Goal: Task Accomplishment & Management: Use online tool/utility

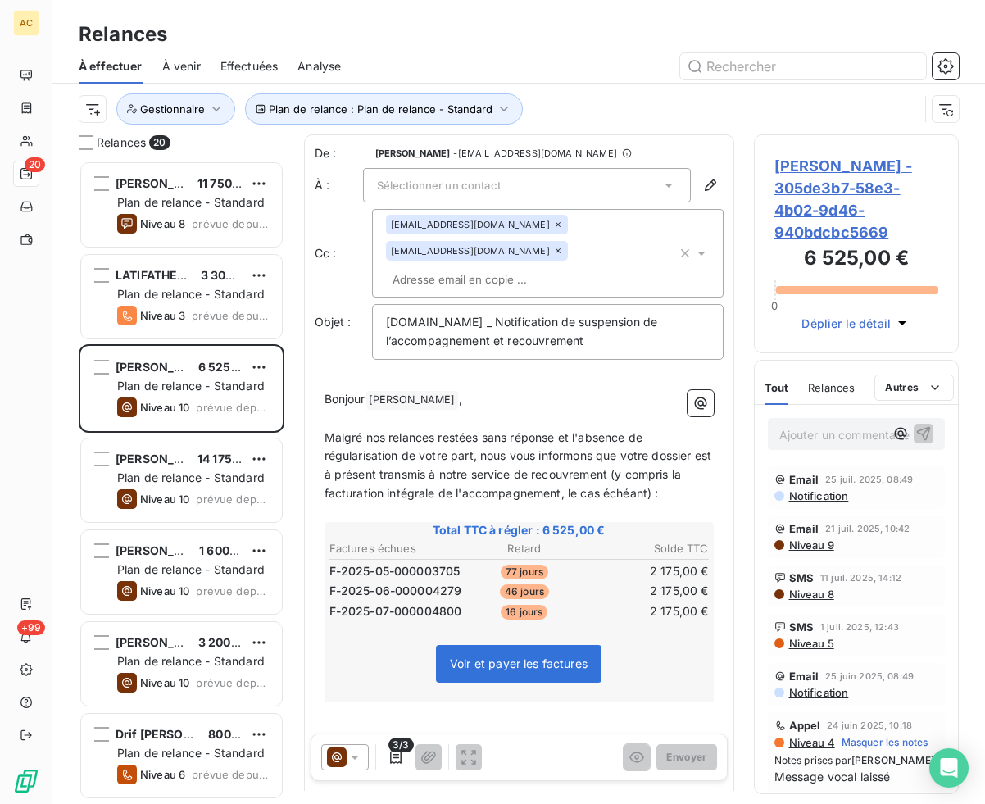
scroll to position [631, 193]
click at [211, 113] on icon "button" at bounding box center [216, 109] width 16 height 16
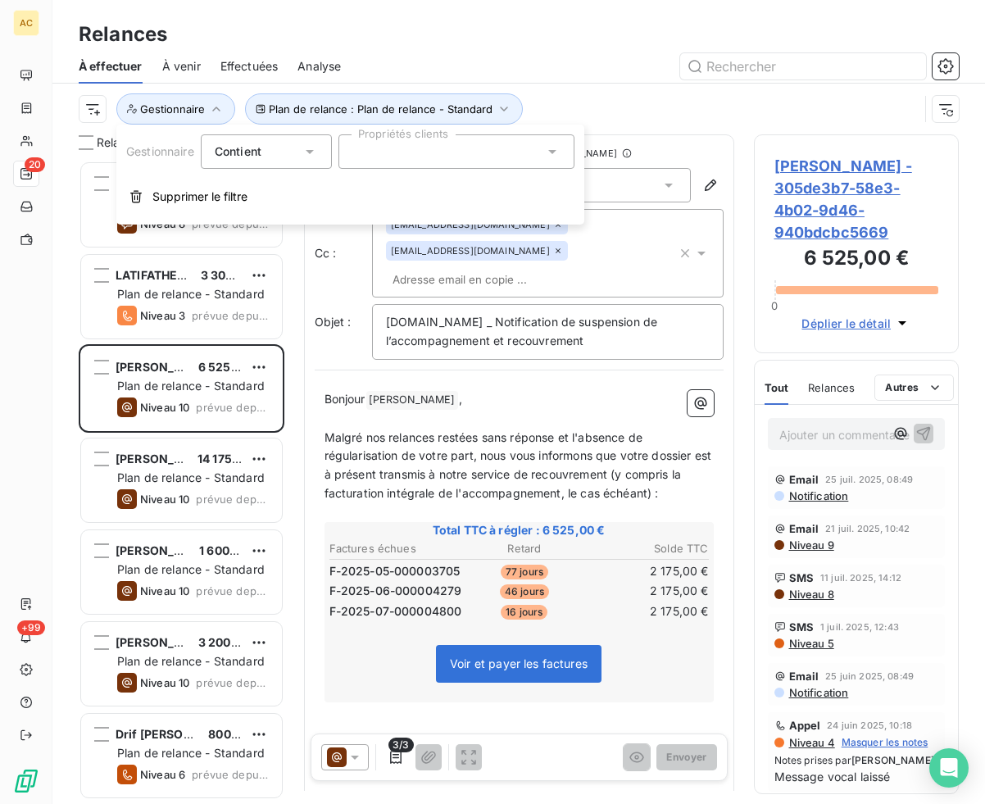
click at [392, 159] on div at bounding box center [456, 151] width 236 height 34
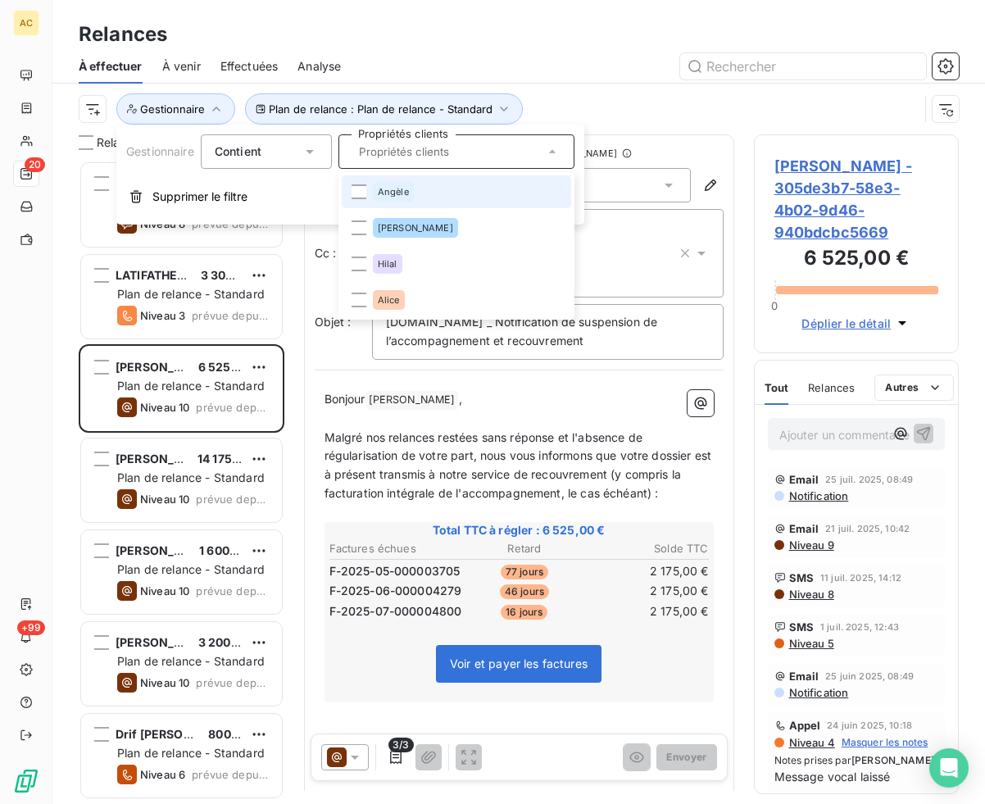
click at [400, 197] on div "Angèle" at bounding box center [393, 192] width 41 height 20
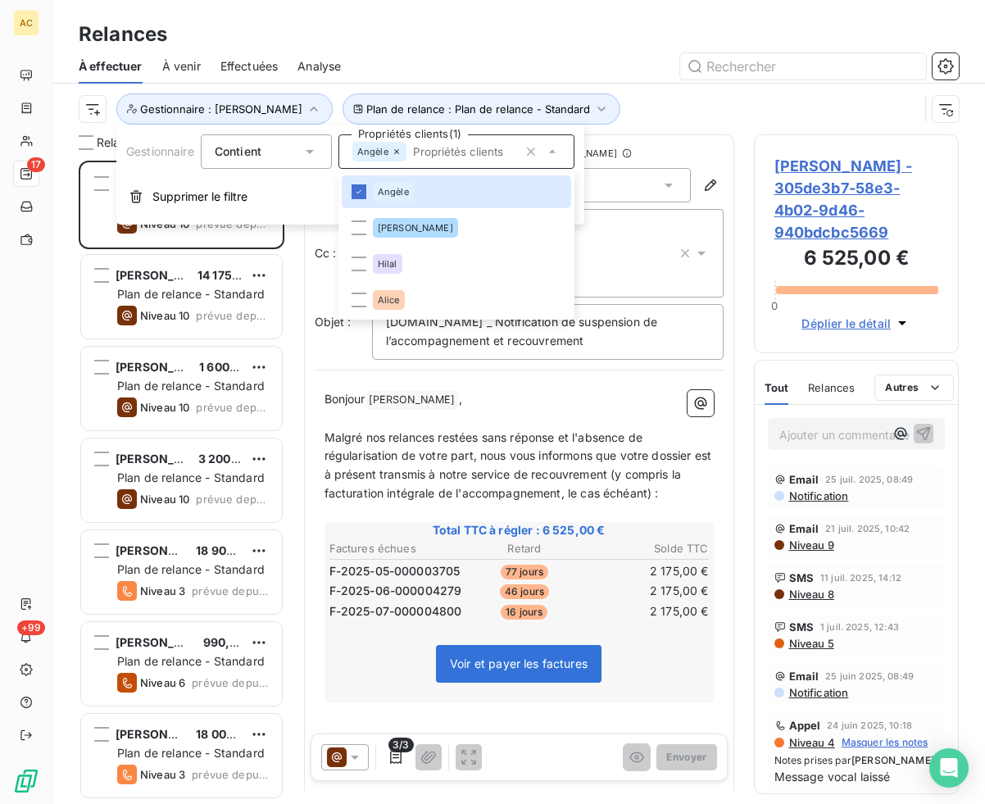
click at [70, 467] on div "Relances 17 [PERSON_NAME] 6 525,00 € Plan de relance - Standard Niveau 10 prévu…" at bounding box center [518, 468] width 933 height 669
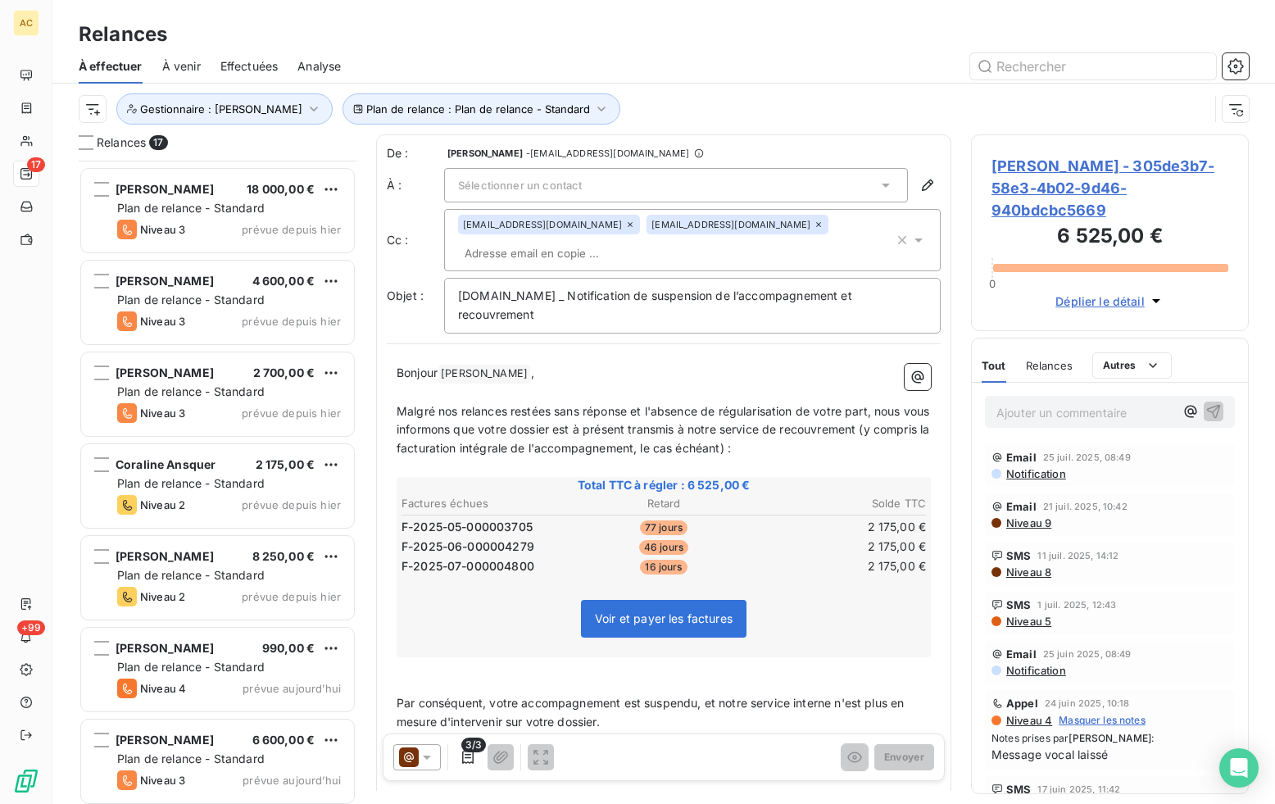
scroll to position [918, 0]
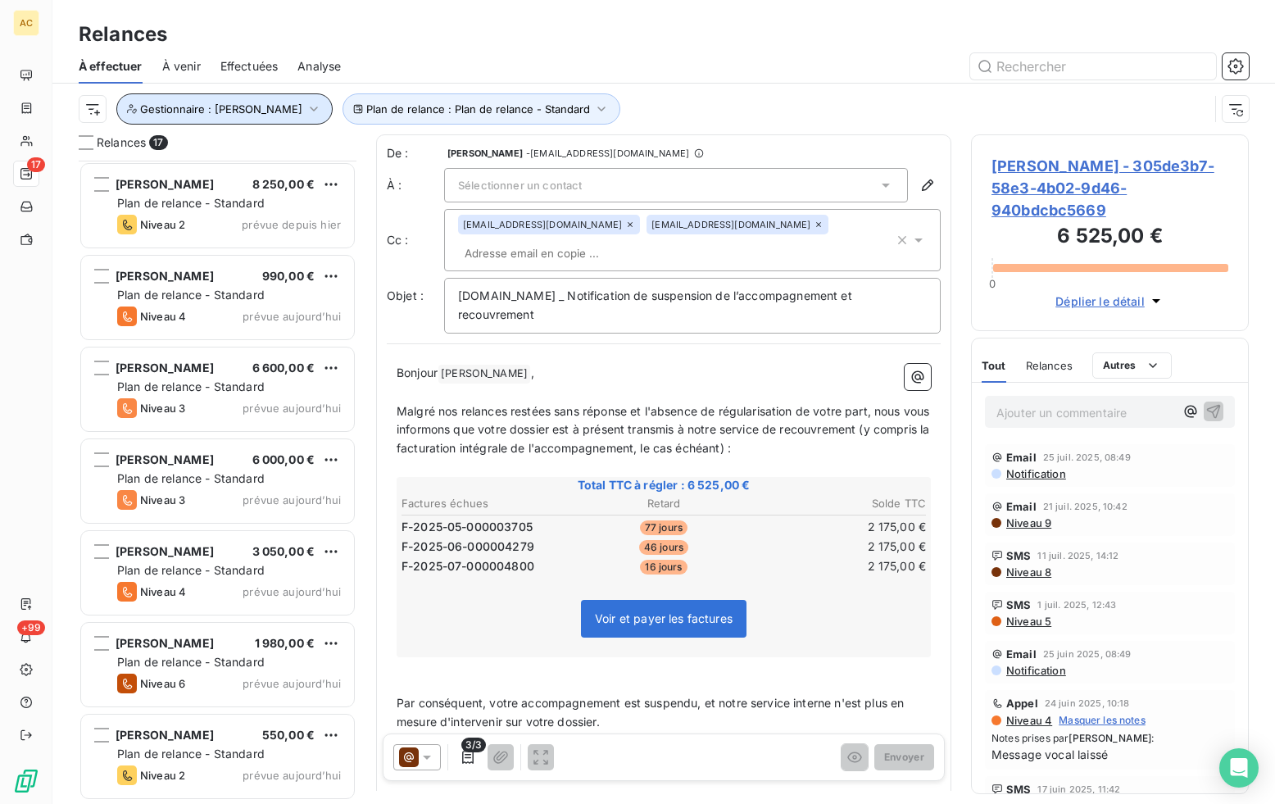
click at [306, 110] on icon "button" at bounding box center [314, 109] width 16 height 16
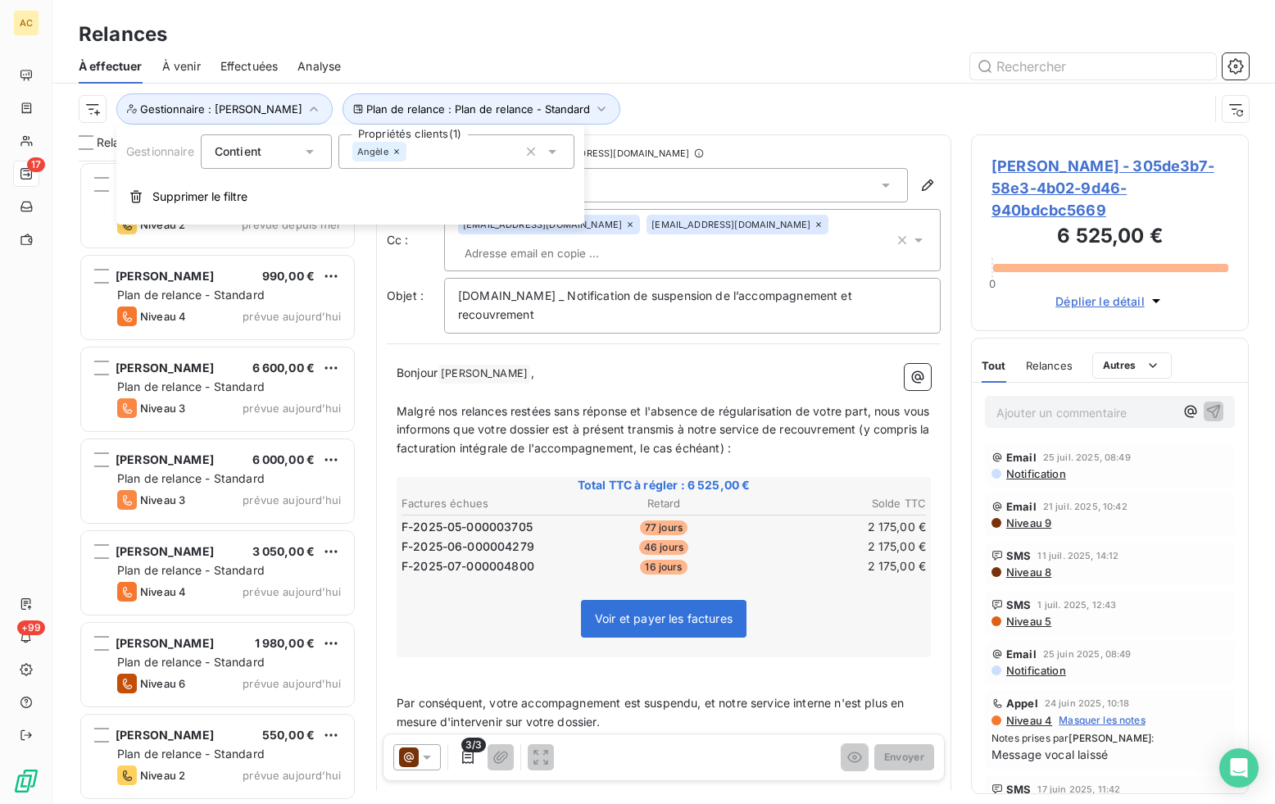
click at [397, 151] on icon at bounding box center [396, 151] width 5 height 5
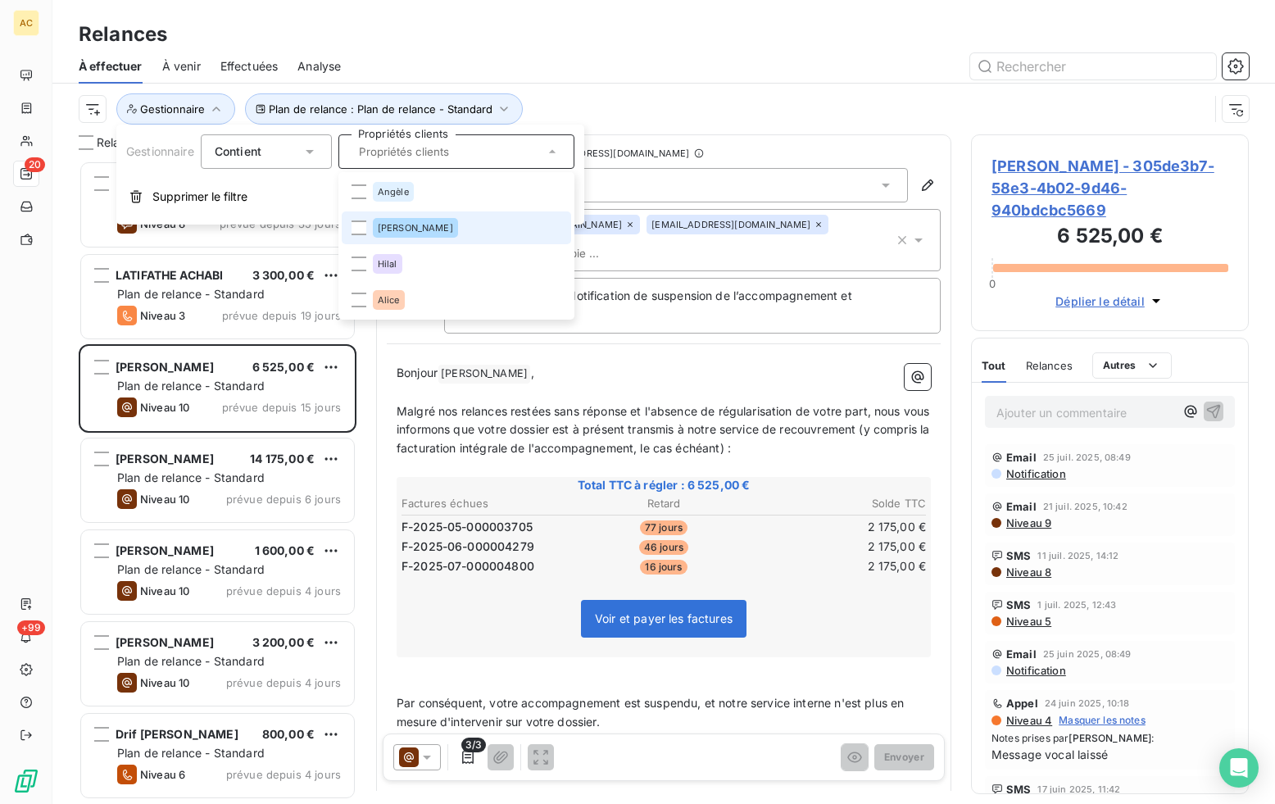
scroll to position [631, 265]
click at [383, 223] on span "[PERSON_NAME]" at bounding box center [415, 228] width 75 height 10
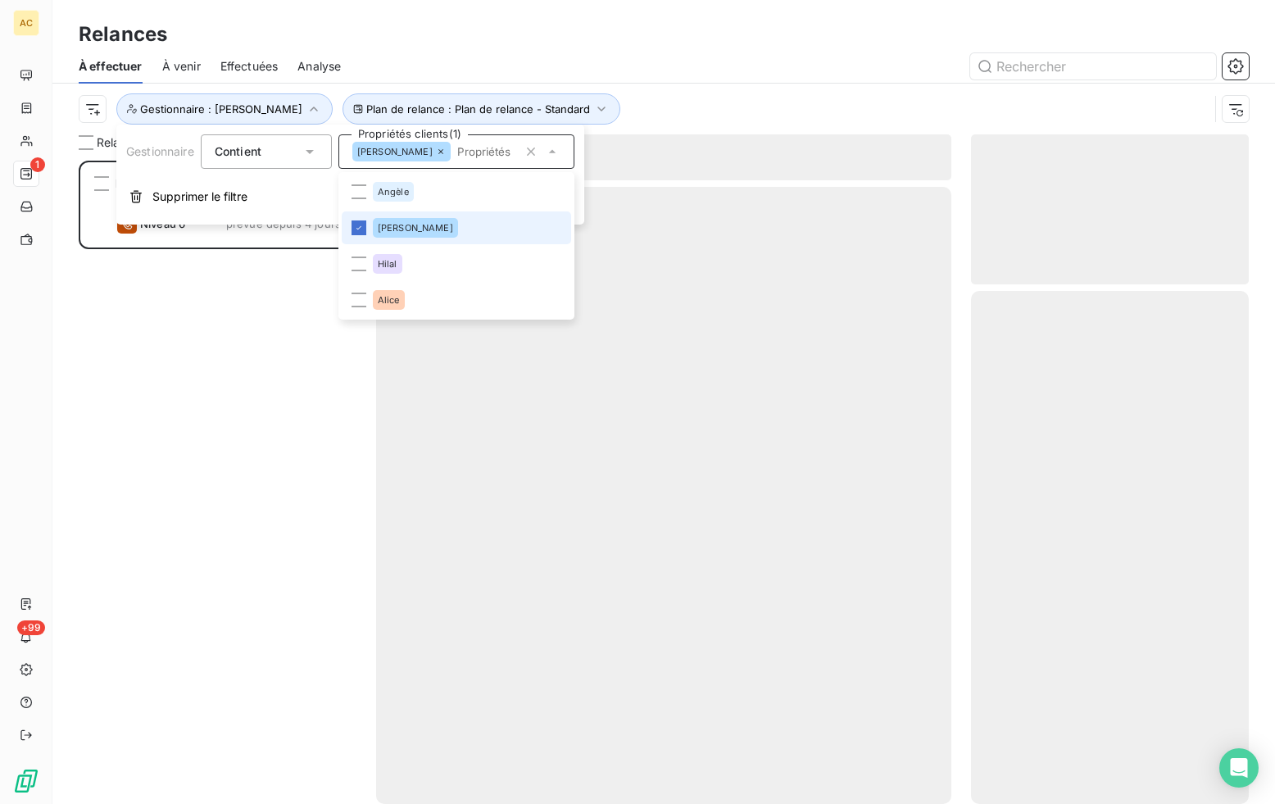
scroll to position [631, 265]
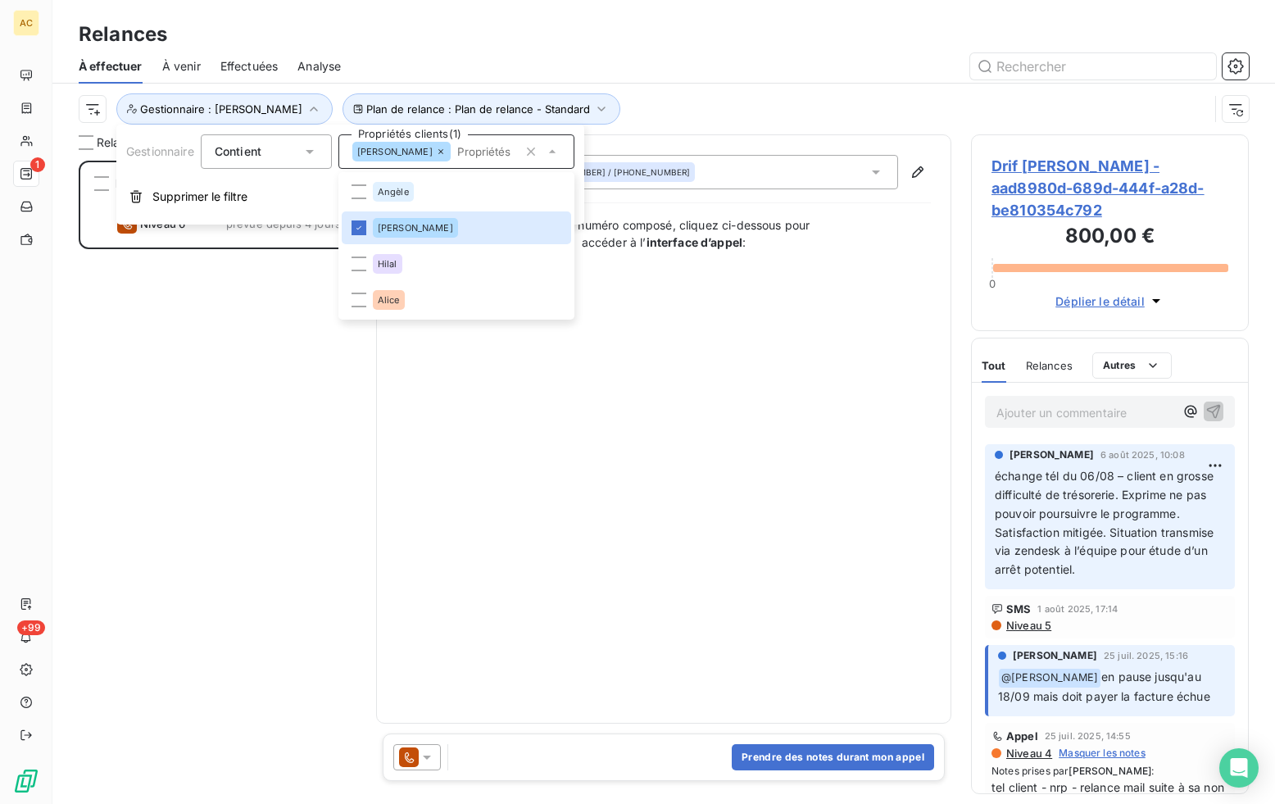
click at [132, 449] on div "Drif ZAID 800,00 € Plan de relance - Standard Niveau 6 prévue depuis 4 jours" at bounding box center [218, 482] width 278 height 643
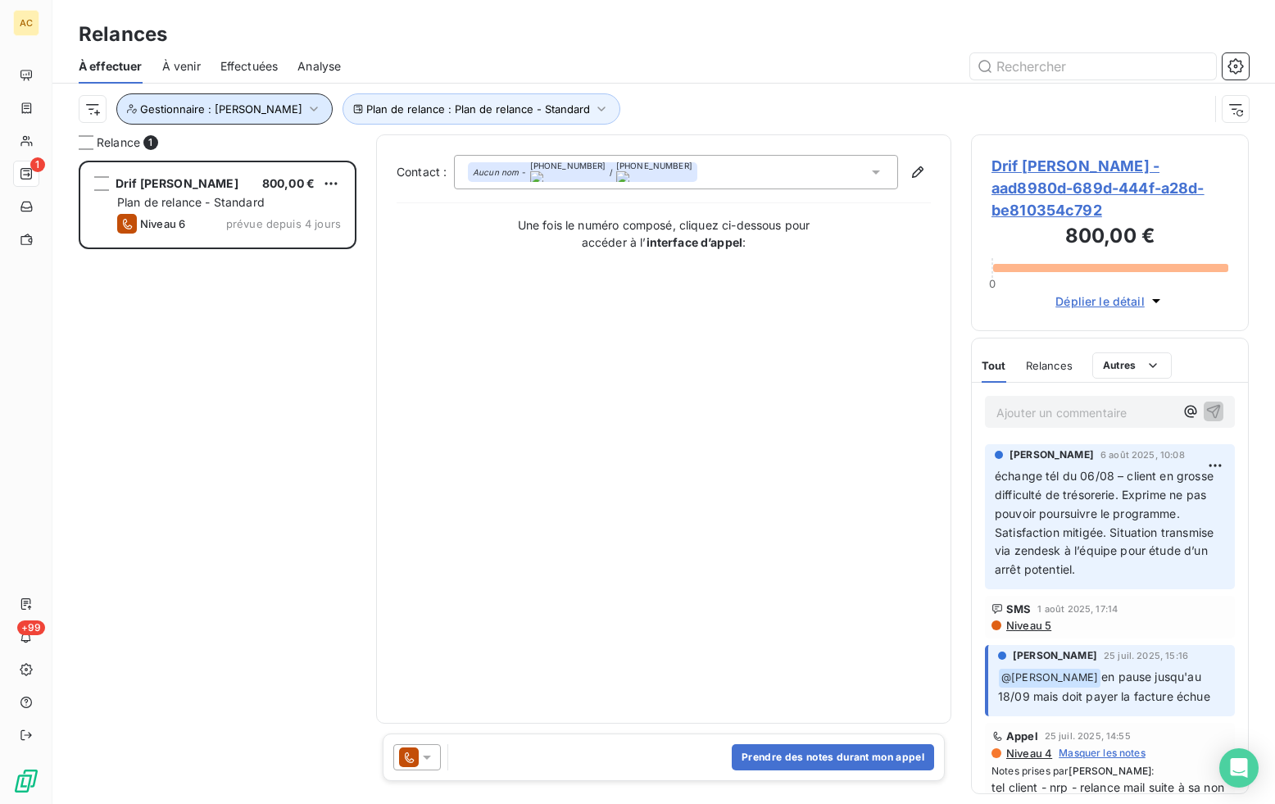
click at [310, 110] on icon "button" at bounding box center [314, 109] width 8 height 5
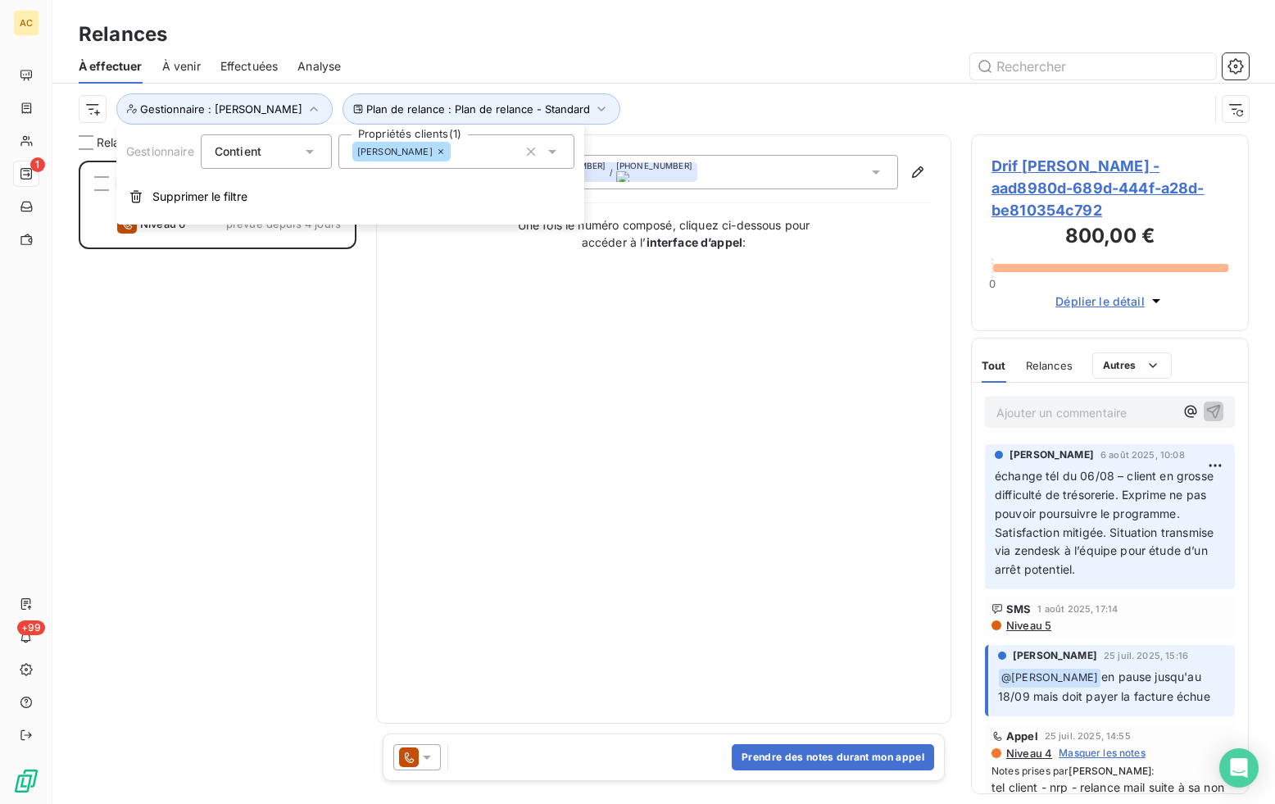
click at [436, 149] on icon at bounding box center [441, 152] width 10 height 10
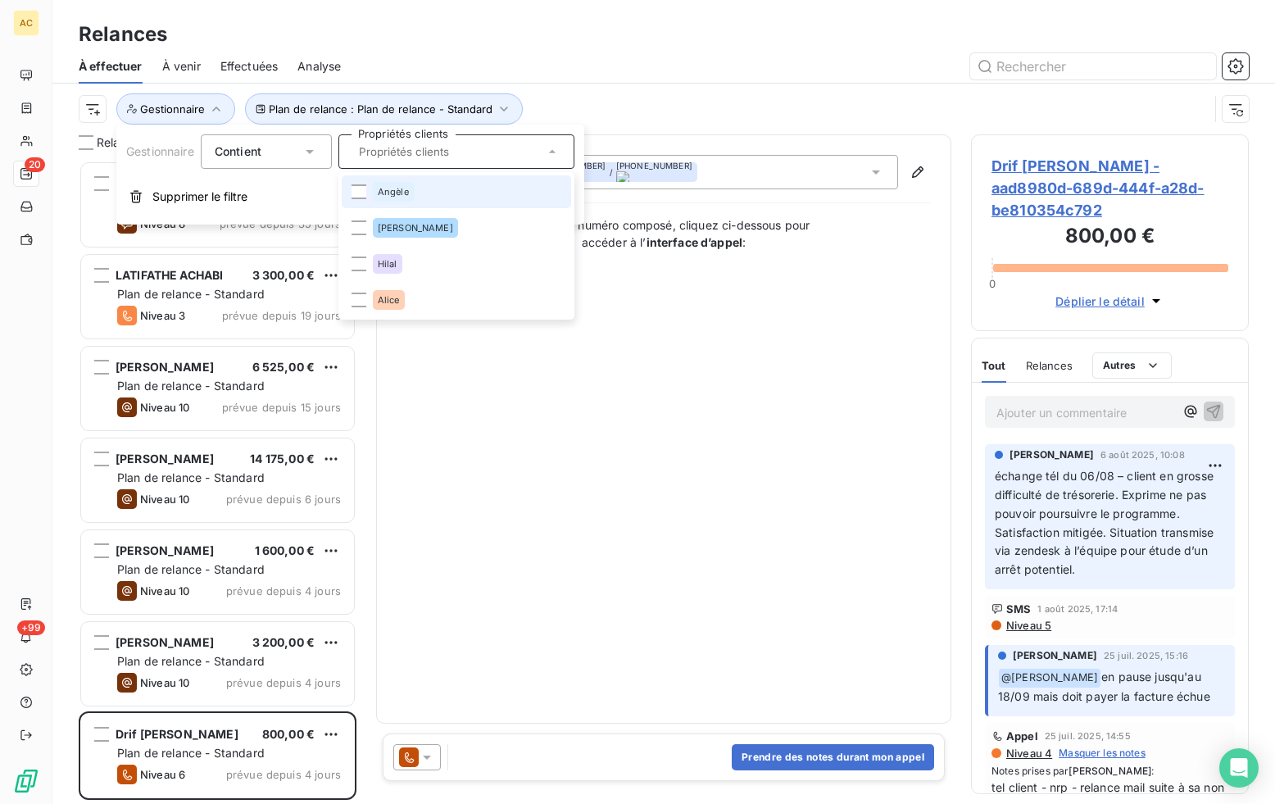
click at [393, 187] on span "Angèle" at bounding box center [393, 192] width 31 height 10
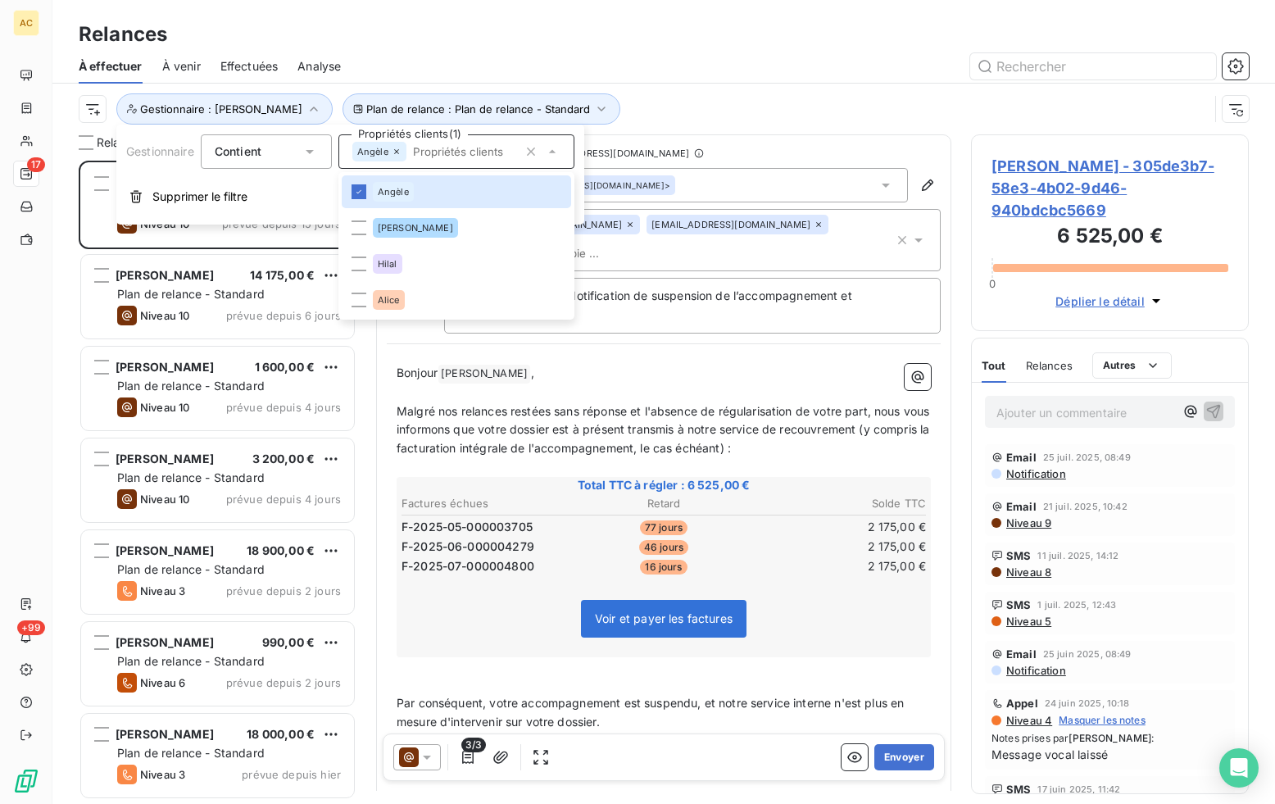
click at [681, 84] on div "Plan de relance : Plan de relance - Standard Gestionnaire : [PERSON_NAME]" at bounding box center [664, 109] width 1170 height 51
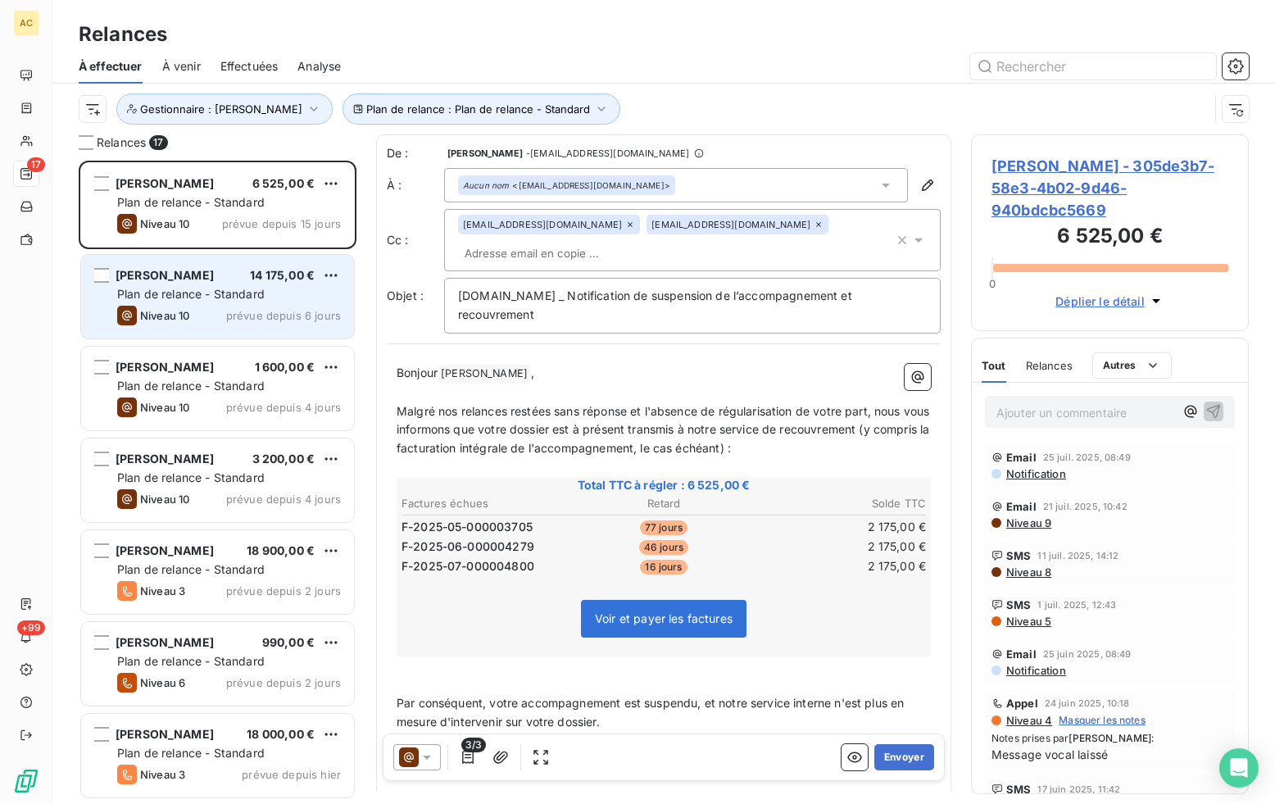
click at [216, 306] on div "Niveau 10 prévue depuis 6 jours" at bounding box center [229, 316] width 224 height 20
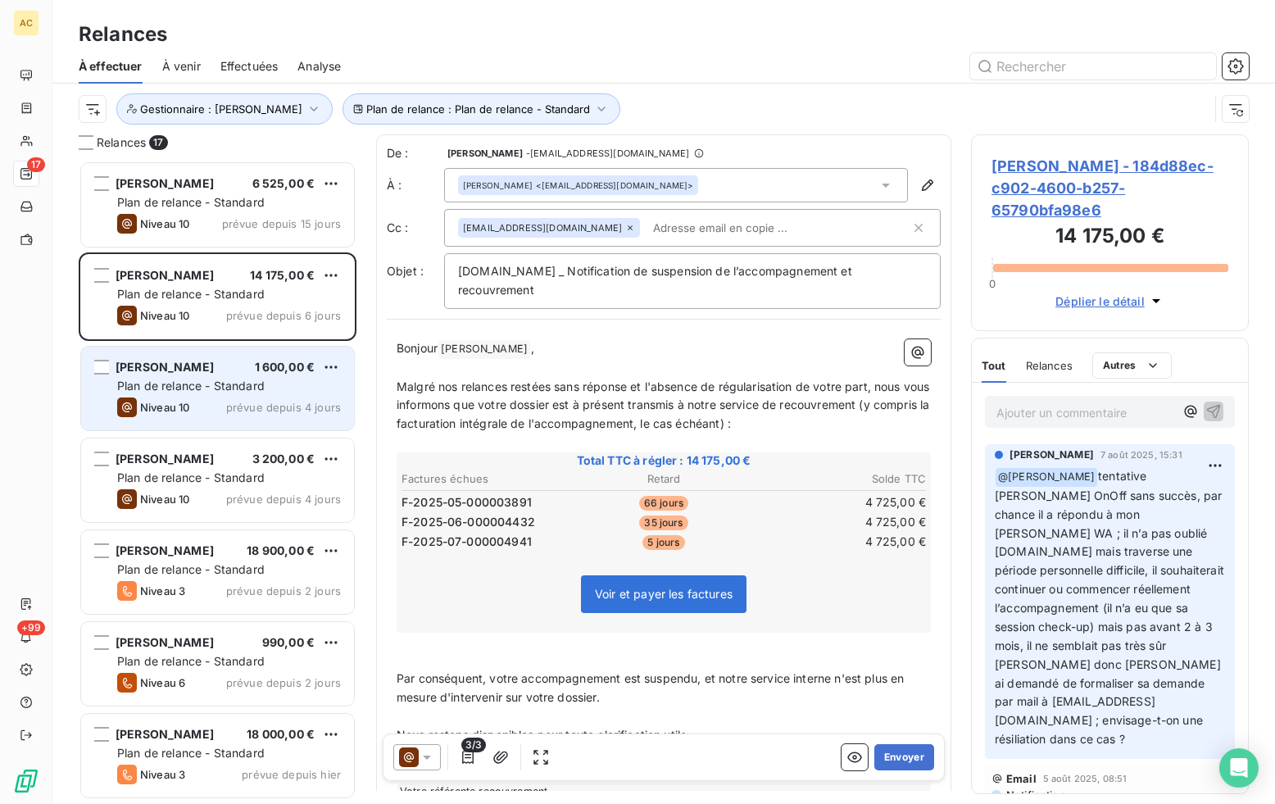
click at [220, 402] on div "Niveau 10 prévue depuis 4 jours" at bounding box center [229, 407] width 224 height 20
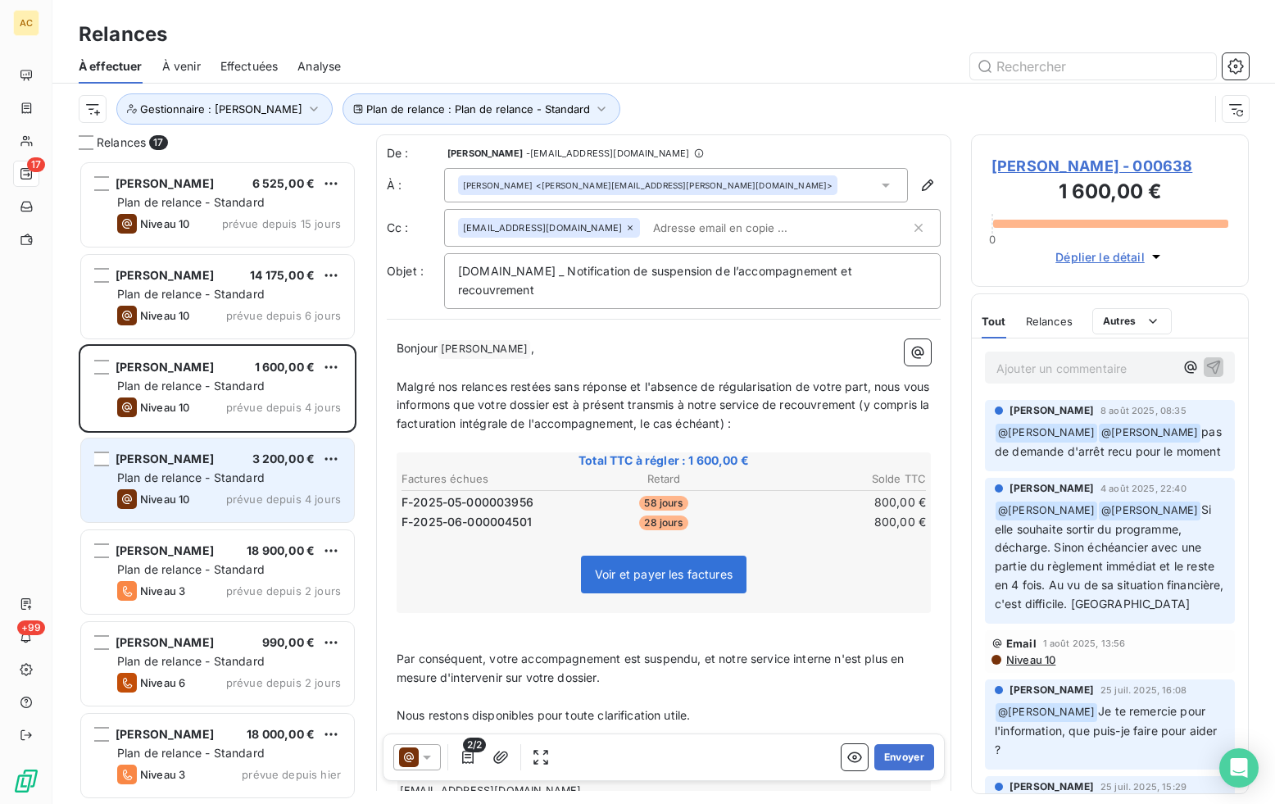
click at [225, 479] on span "Plan de relance - Standard" at bounding box center [190, 477] width 147 height 14
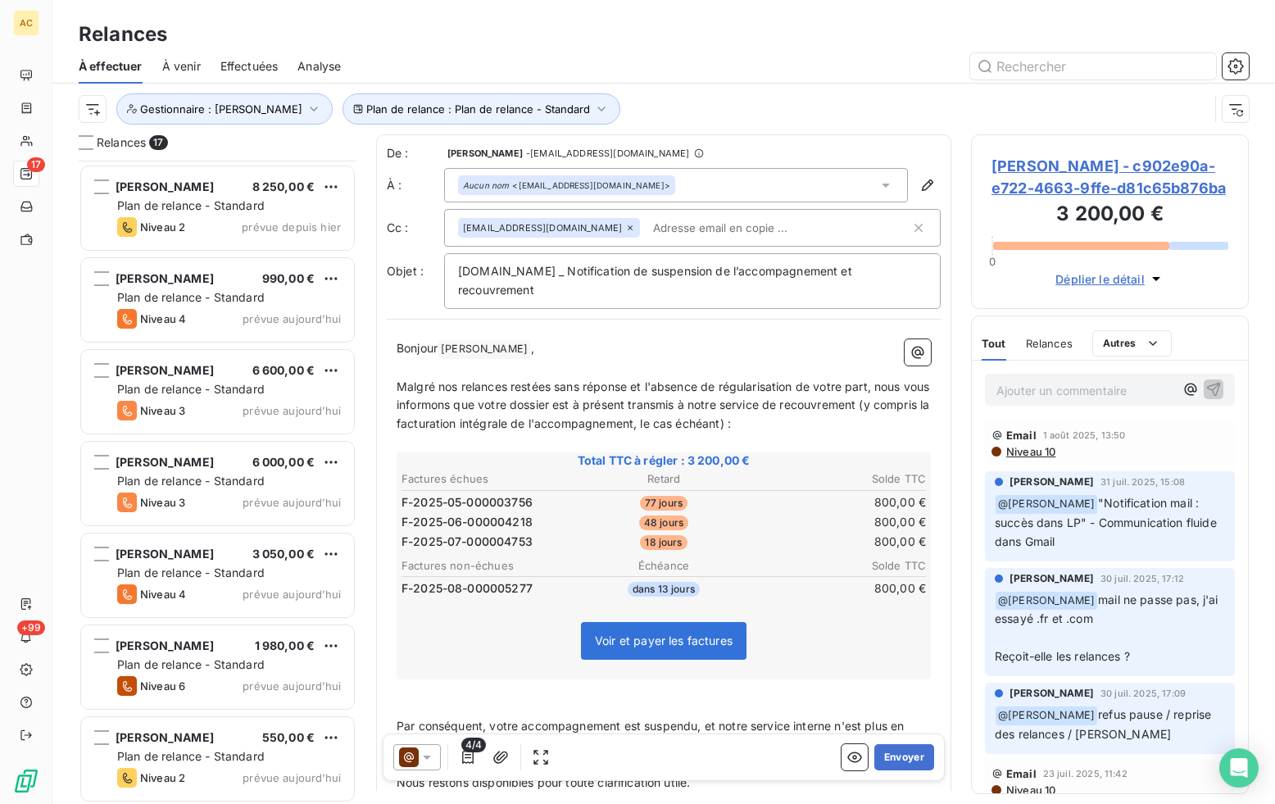
scroll to position [918, 0]
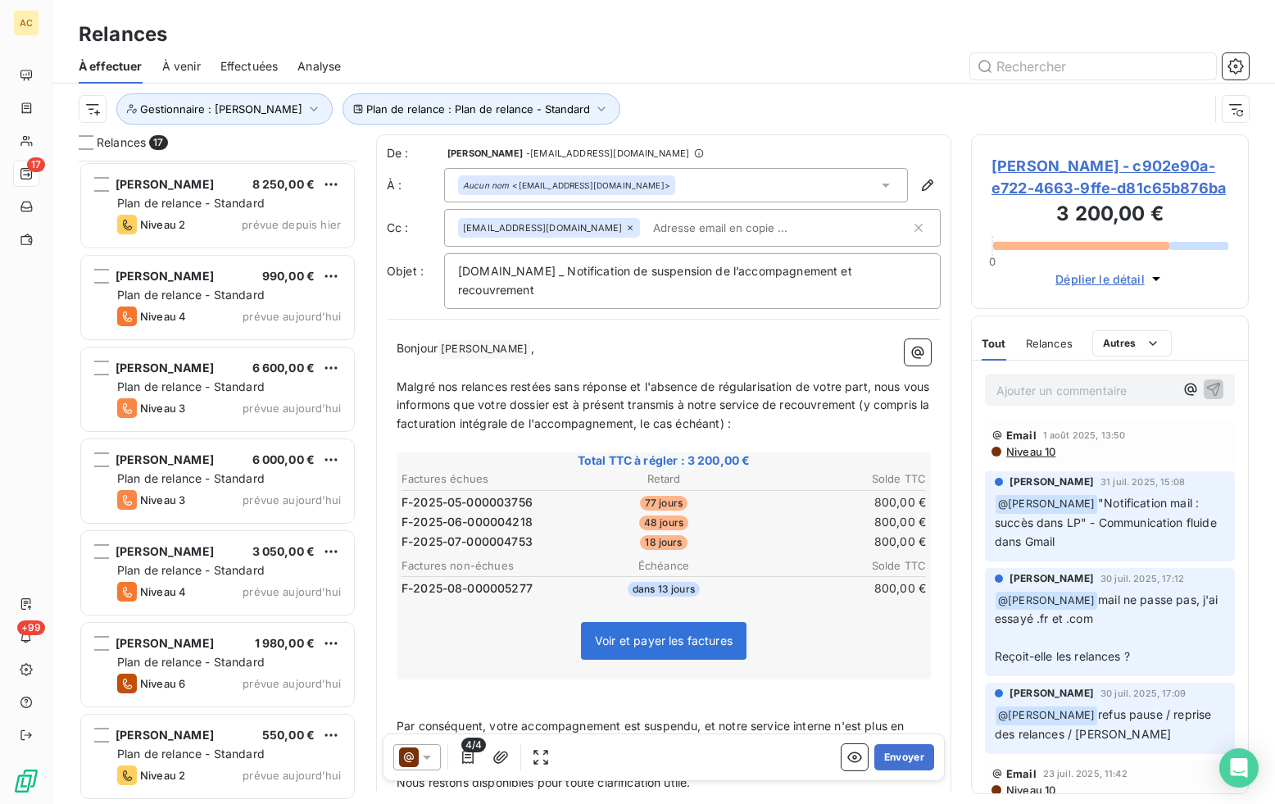
click at [243, 71] on span "Effectuées" at bounding box center [249, 66] width 58 height 16
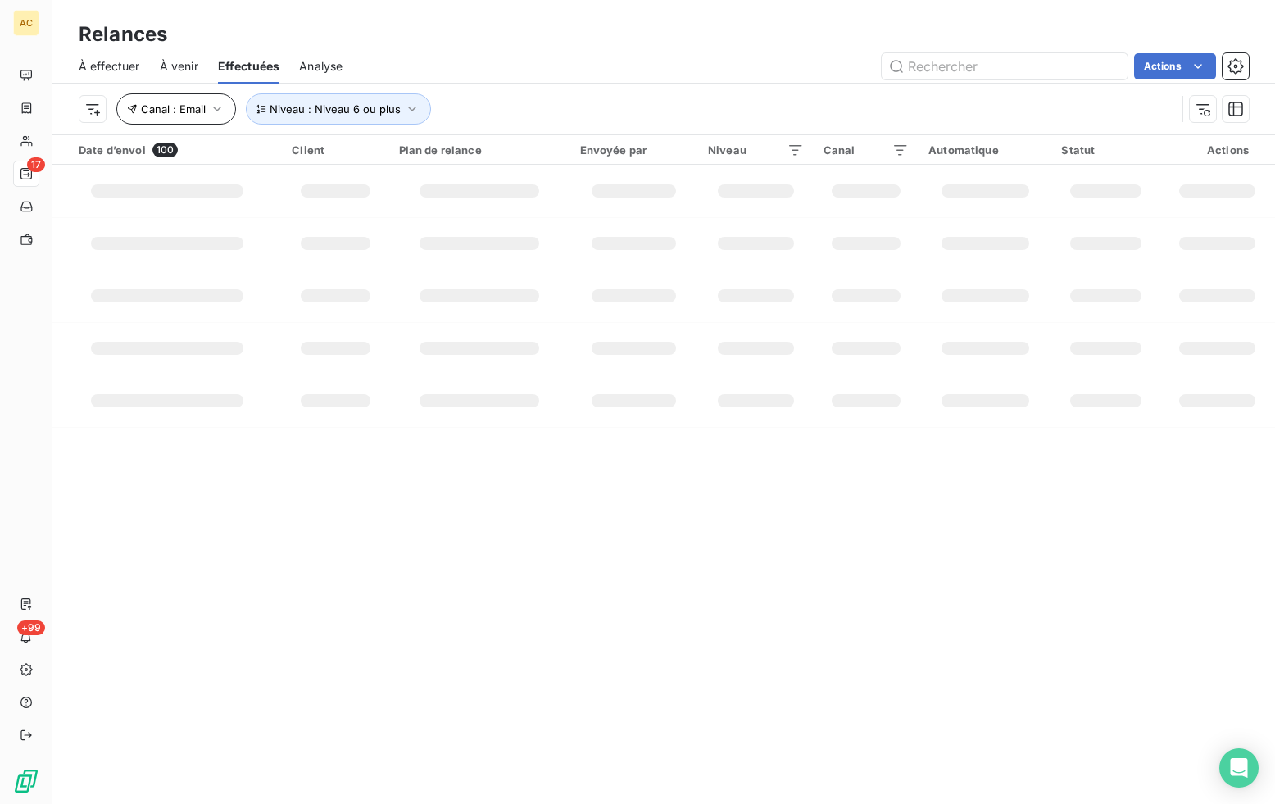
click at [221, 111] on icon "button" at bounding box center [217, 109] width 16 height 16
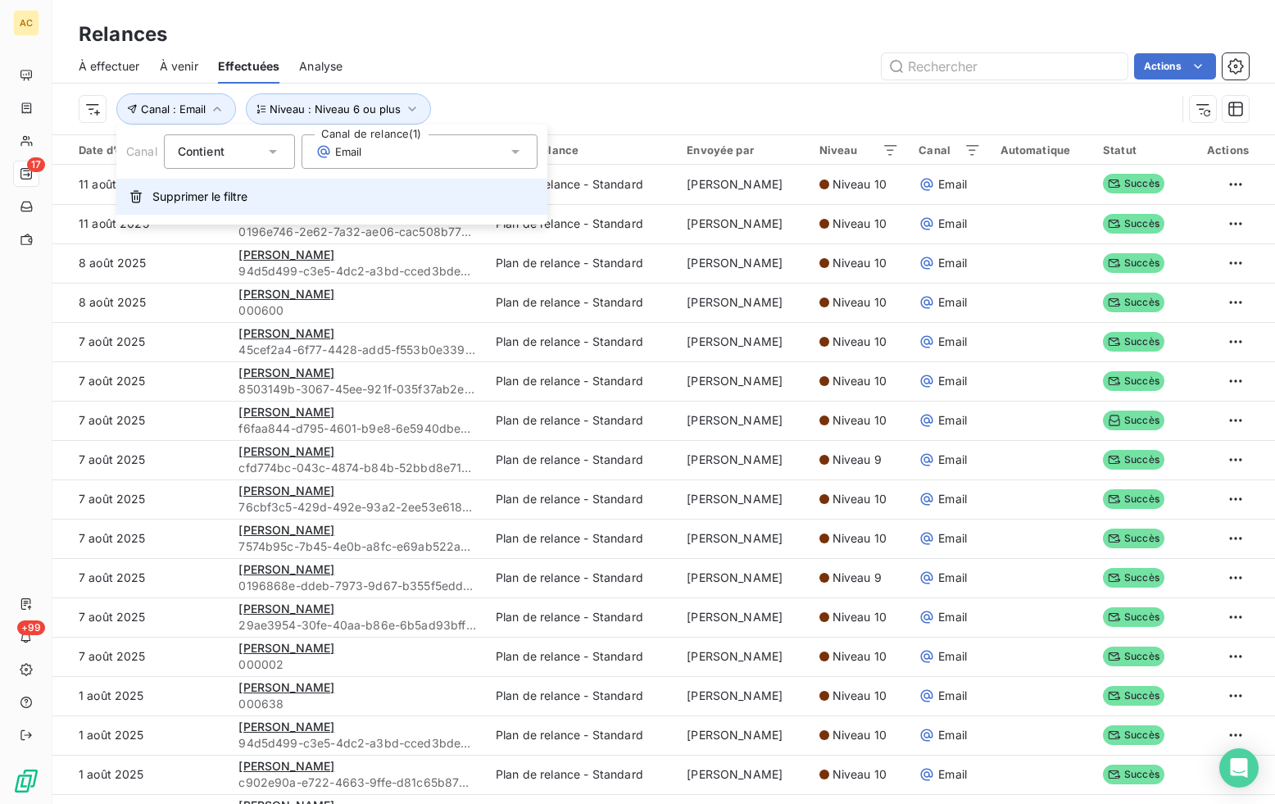
click at [206, 200] on span "Supprimer le filtre" at bounding box center [199, 196] width 95 height 16
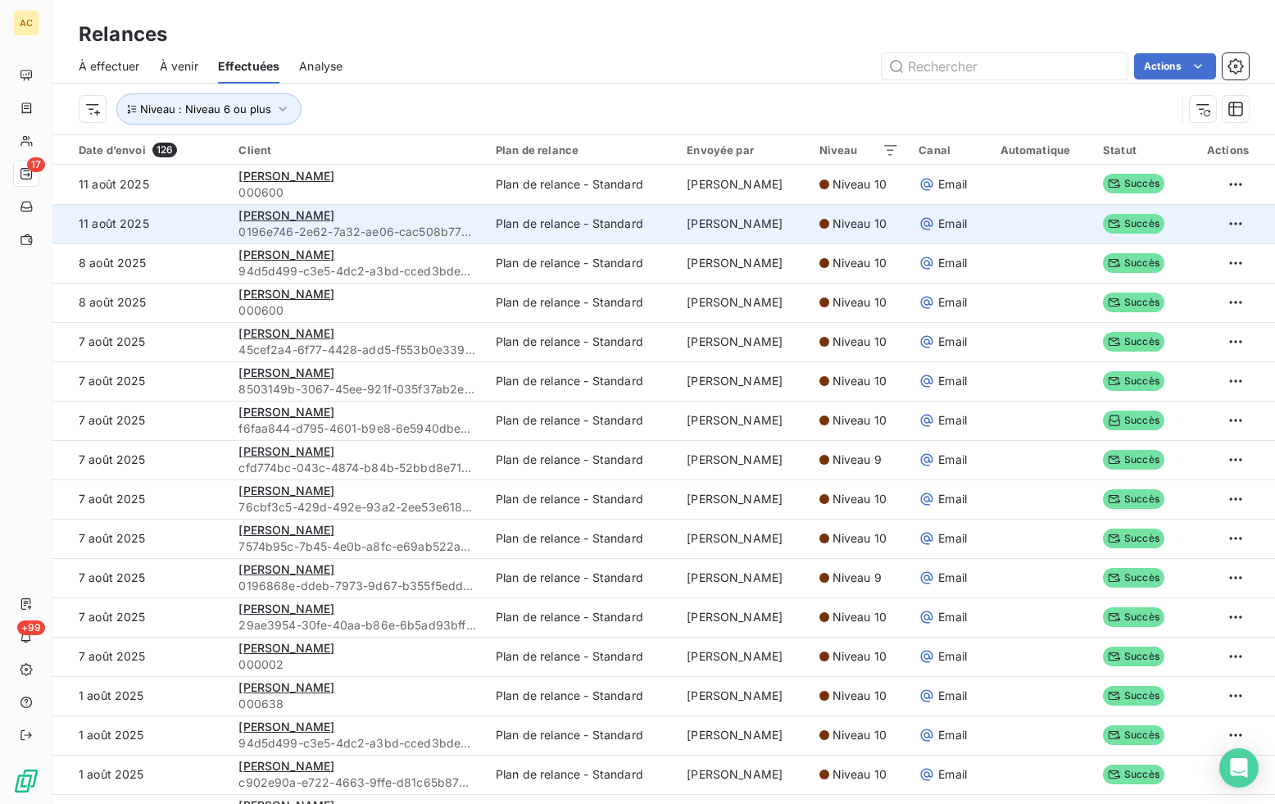
click at [291, 107] on button "Niveau : Niveau 6 ou plus" at bounding box center [208, 108] width 185 height 31
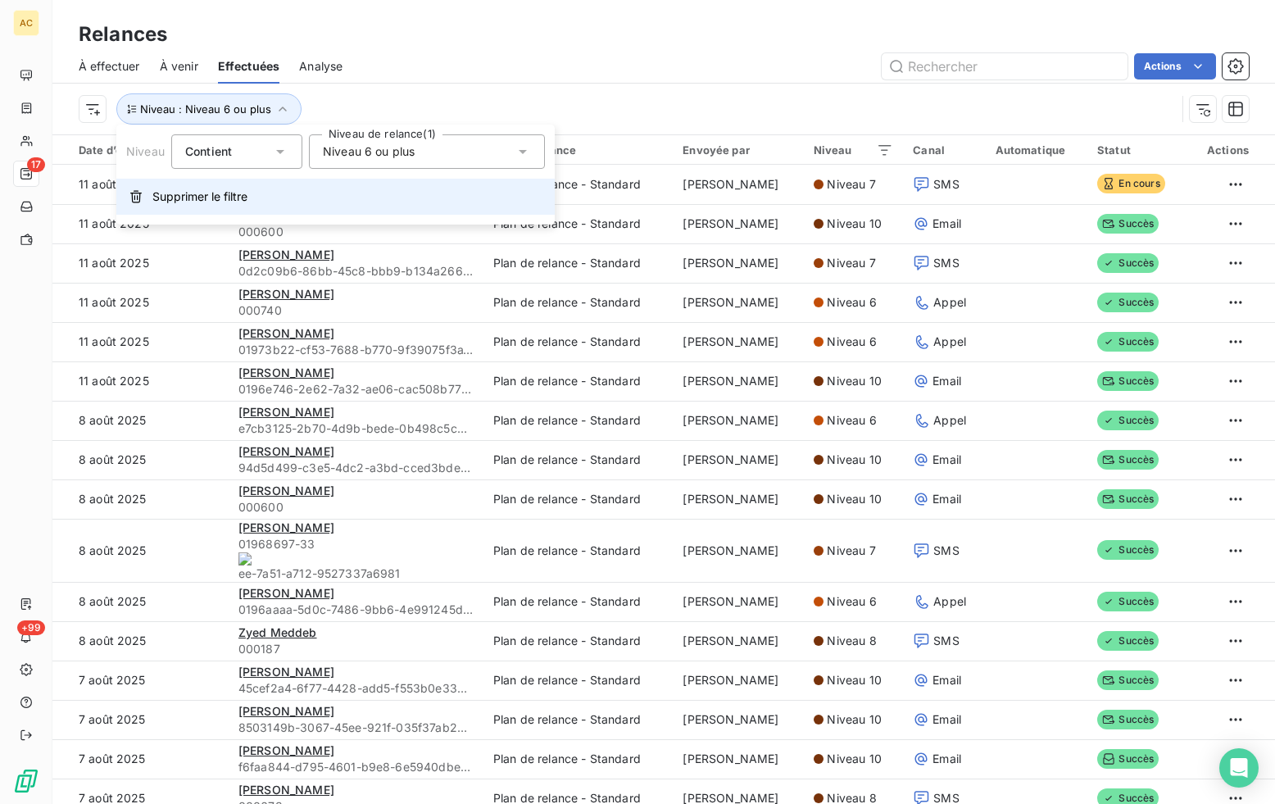
click at [207, 204] on span "Supprimer le filtre" at bounding box center [199, 196] width 95 height 16
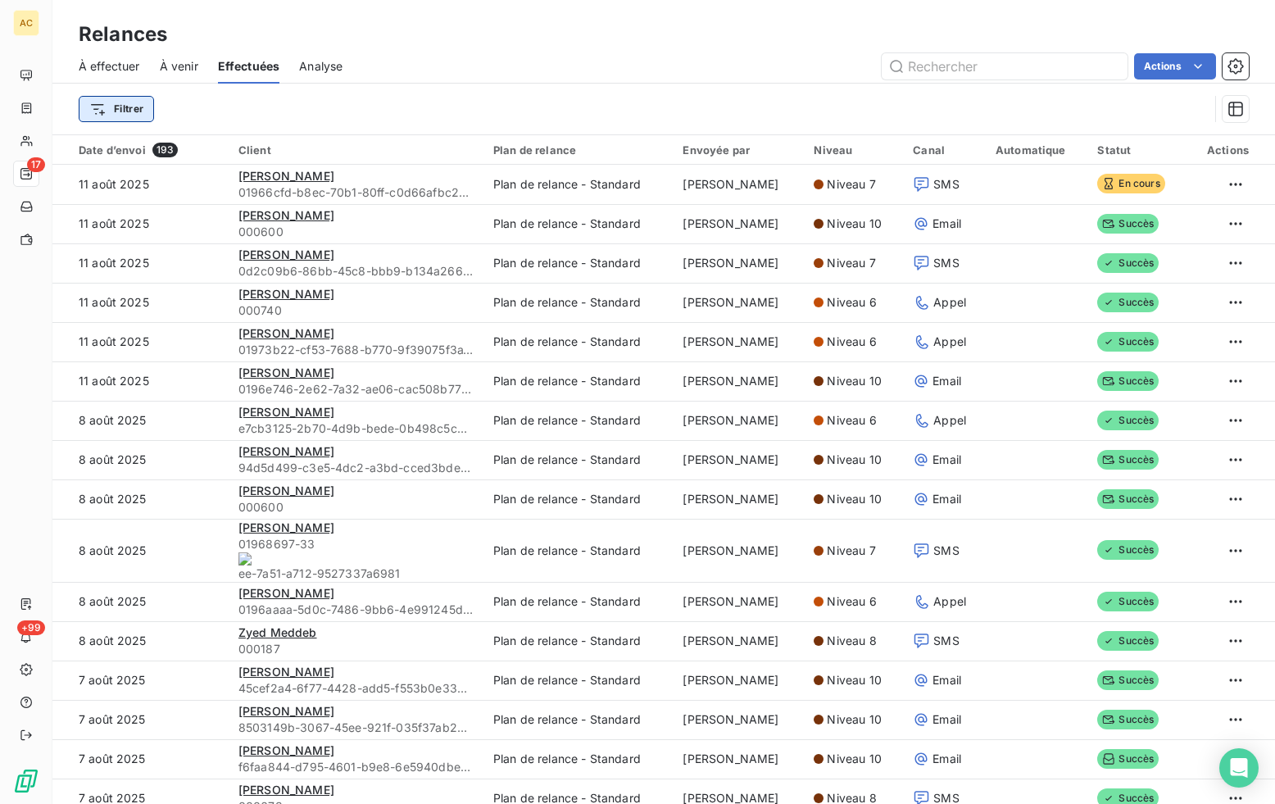
click at [127, 111] on html "AC 17 +99 Relances À effectuer À venir Effectuées Analyse Actions Filtrer Date …" at bounding box center [637, 402] width 1275 height 804
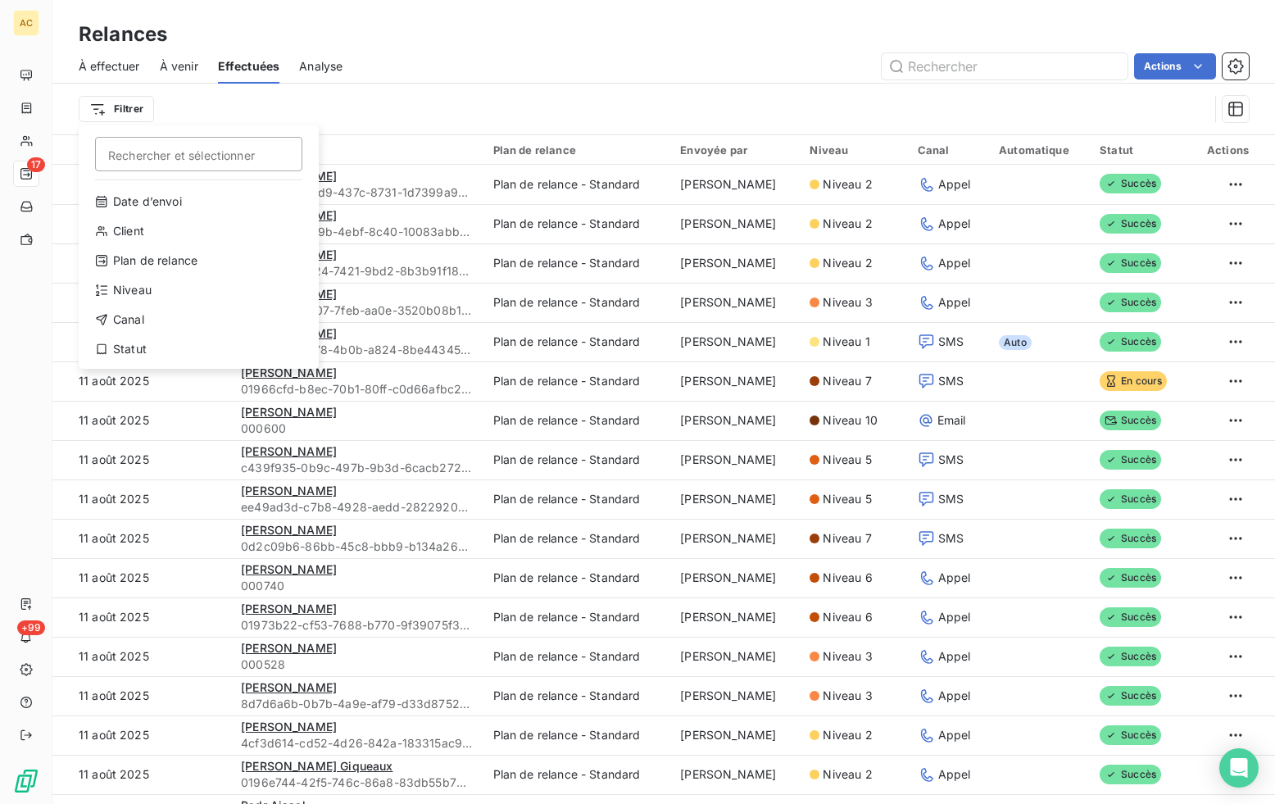
click at [500, 87] on html "AC 17 +99 Relances À effectuer À venir Effectuées Analyse Actions Filtrer Reche…" at bounding box center [637, 402] width 1275 height 804
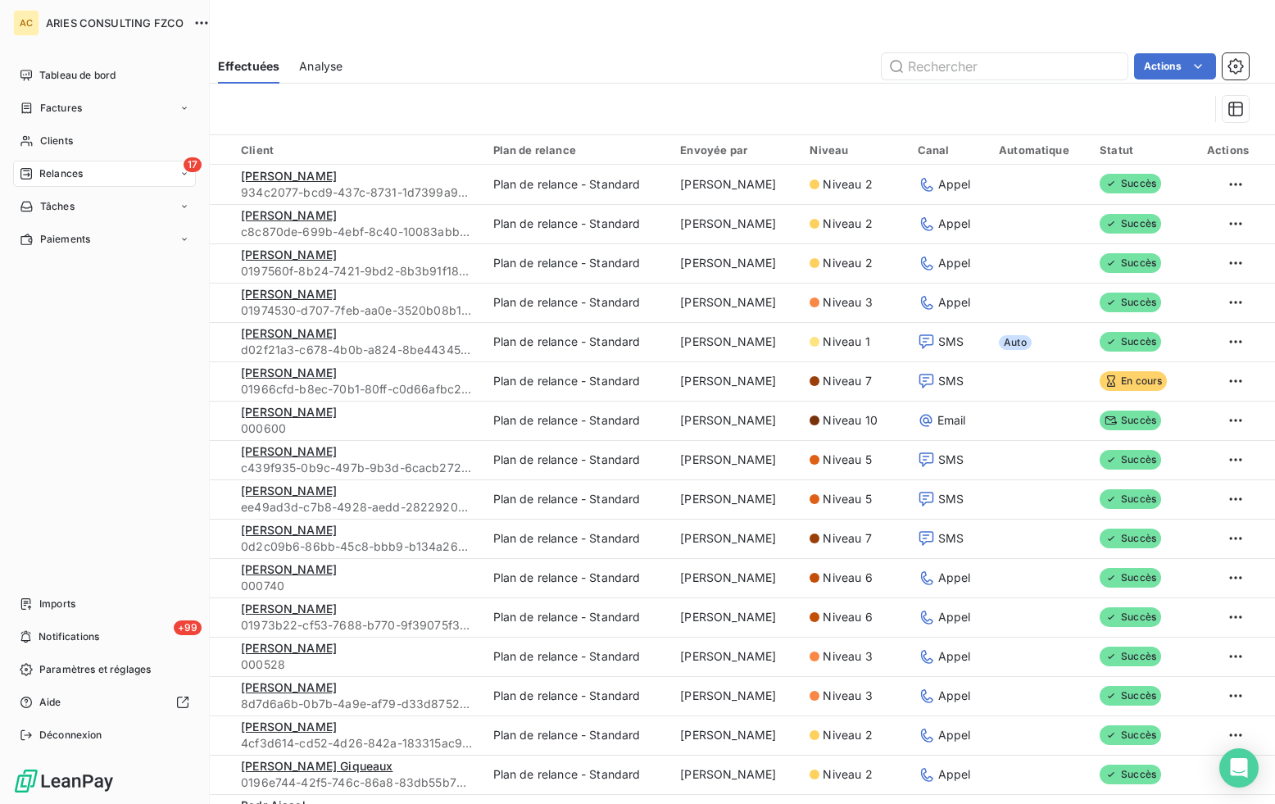
click at [117, 174] on div "17 Relances" at bounding box center [104, 174] width 183 height 26
click at [120, 205] on div "À effectuer" at bounding box center [114, 206] width 163 height 26
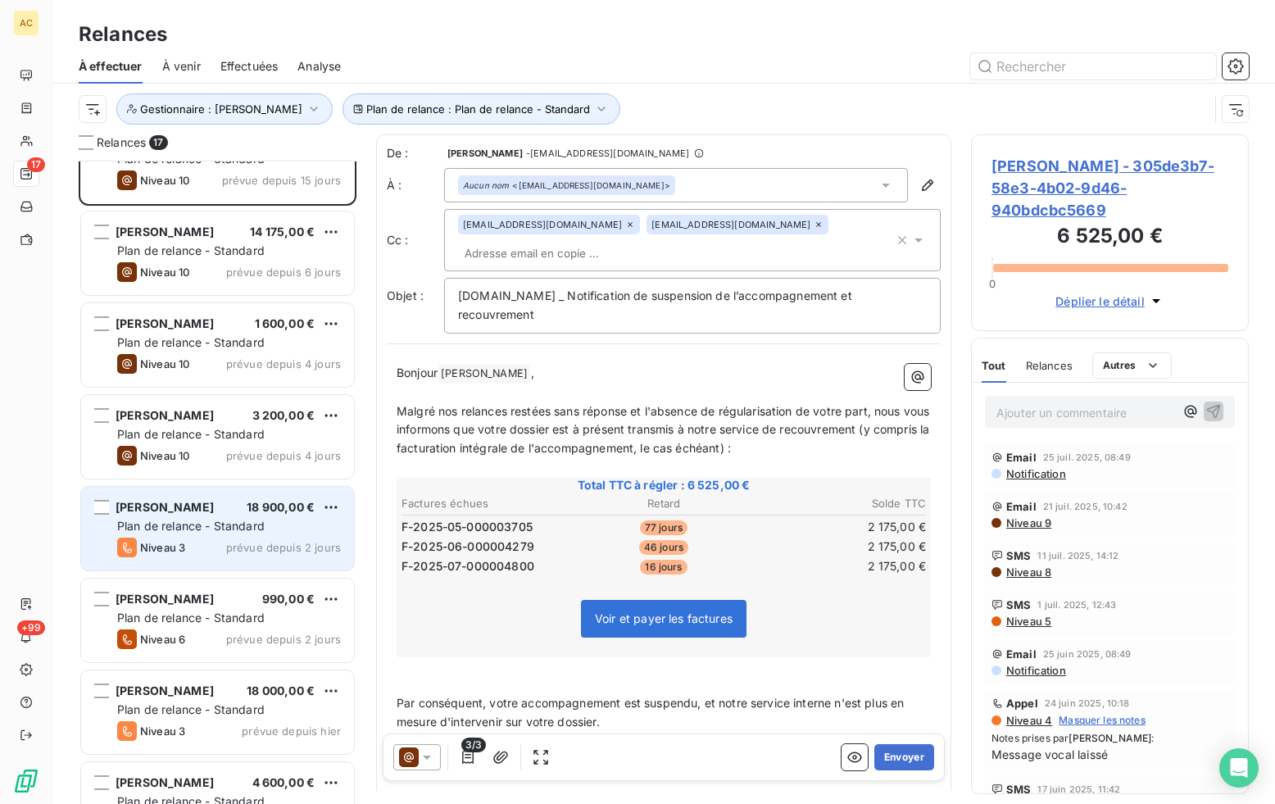
scroll to position [84, 0]
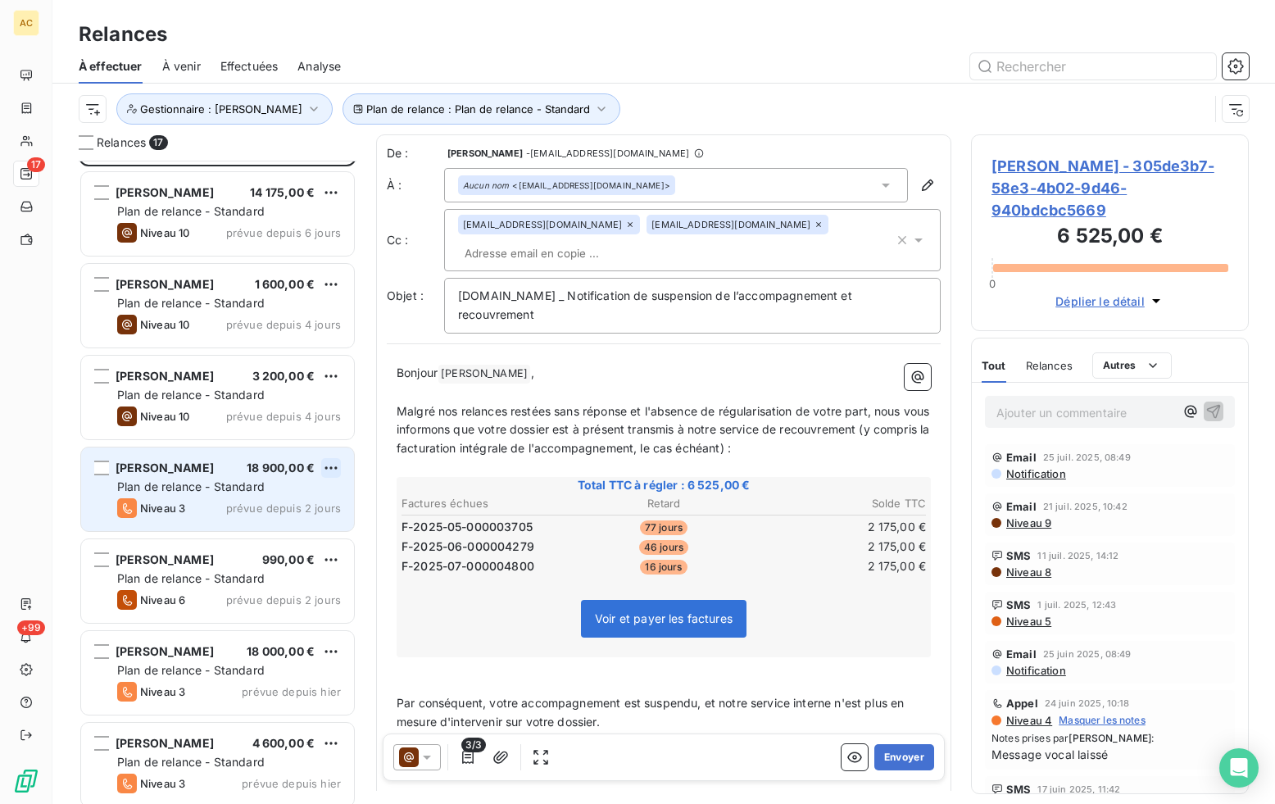
click at [337, 466] on html "AC 17 +99 Relances À effectuer À venir Effectuées Analyse Plan de relance : Pla…" at bounding box center [637, 402] width 1275 height 804
click at [319, 504] on div "Replanifier cette action" at bounding box center [260, 501] width 147 height 26
select select "7"
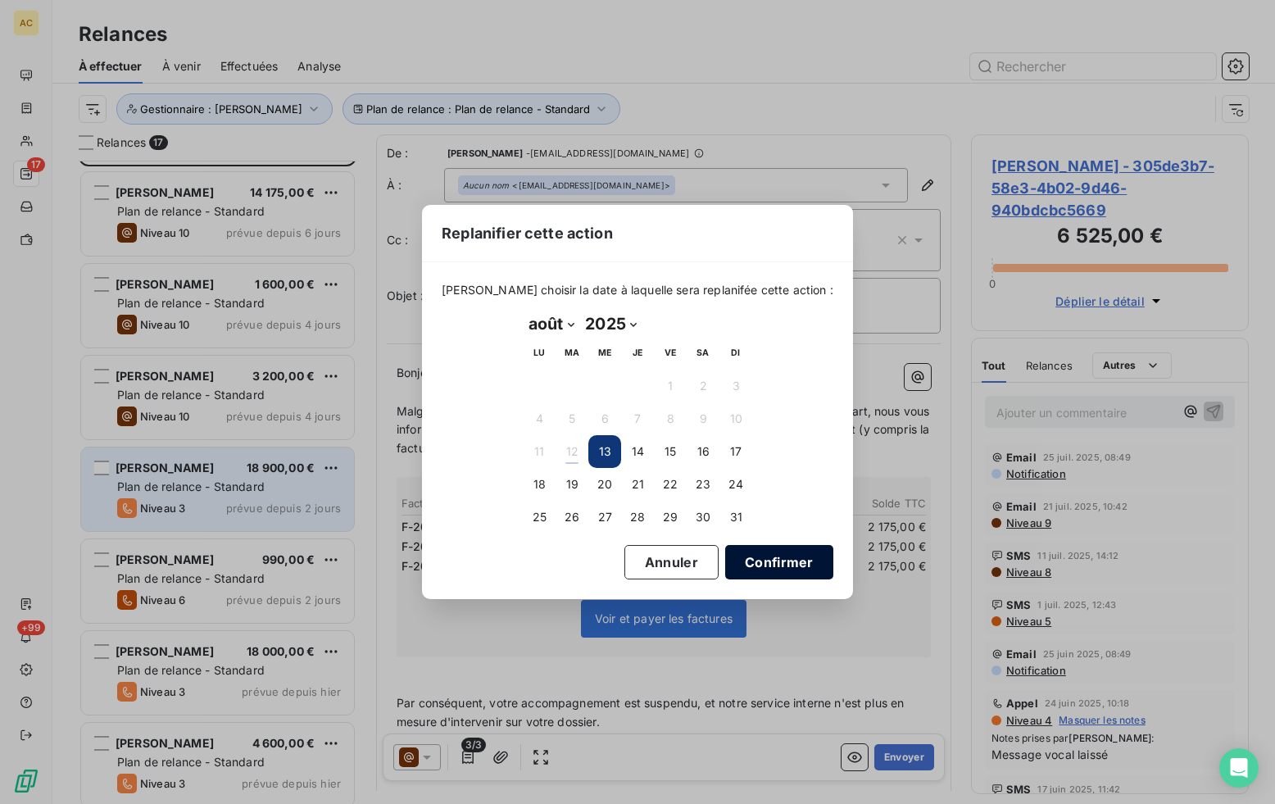
click at [780, 568] on button "Confirmer" at bounding box center [779, 562] width 108 height 34
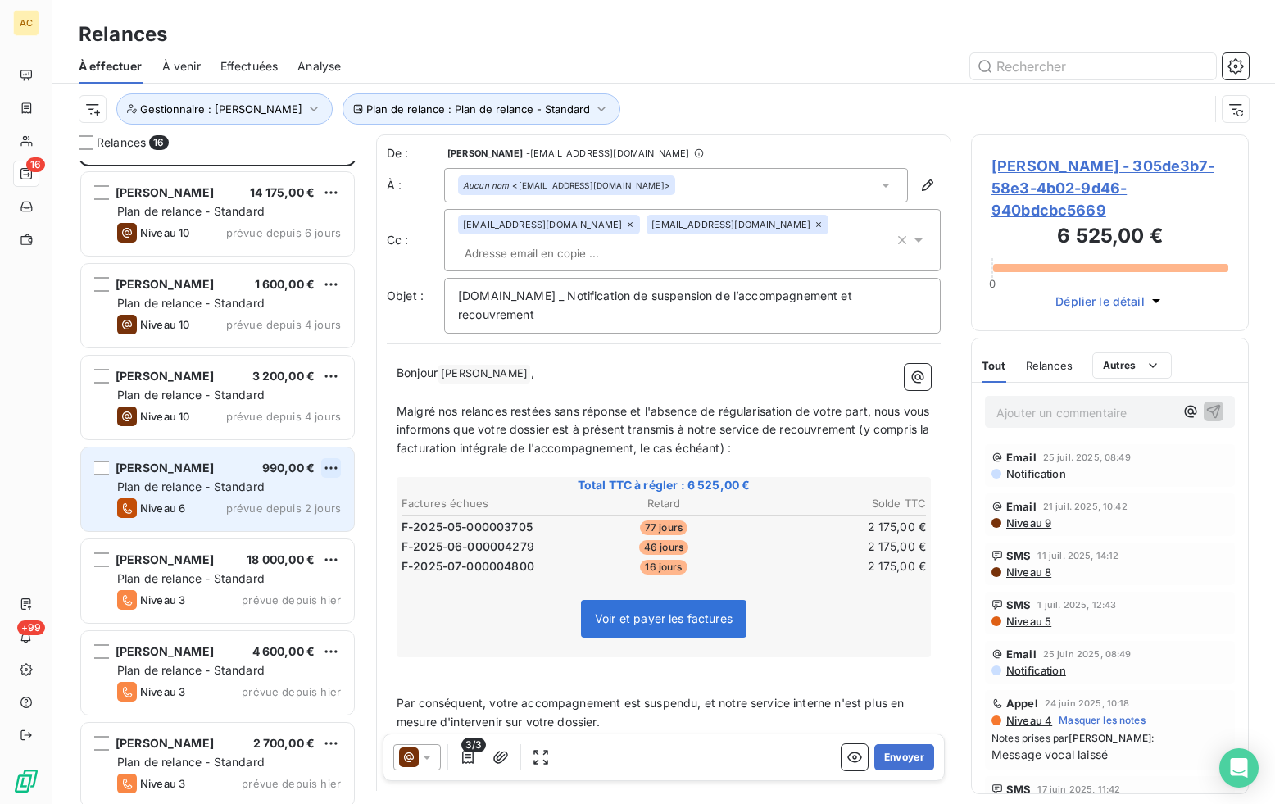
click at [334, 467] on html "AC 16 +99 Relances À effectuer À venir Effectuées Analyse Plan de relance : Pla…" at bounding box center [637, 402] width 1275 height 804
click at [284, 498] on div "Replanifier cette action" at bounding box center [260, 501] width 147 height 26
select select "7"
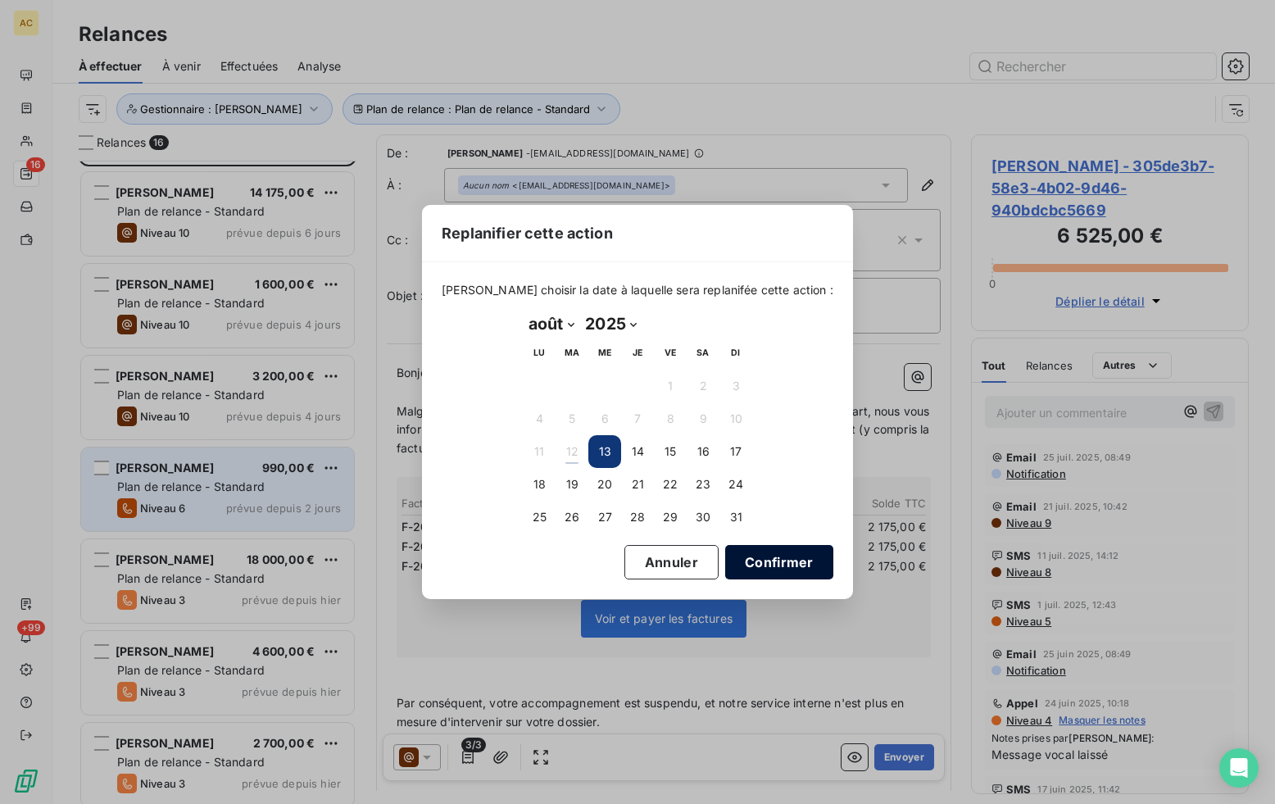
click at [739, 557] on button "Confirmer" at bounding box center [779, 562] width 108 height 34
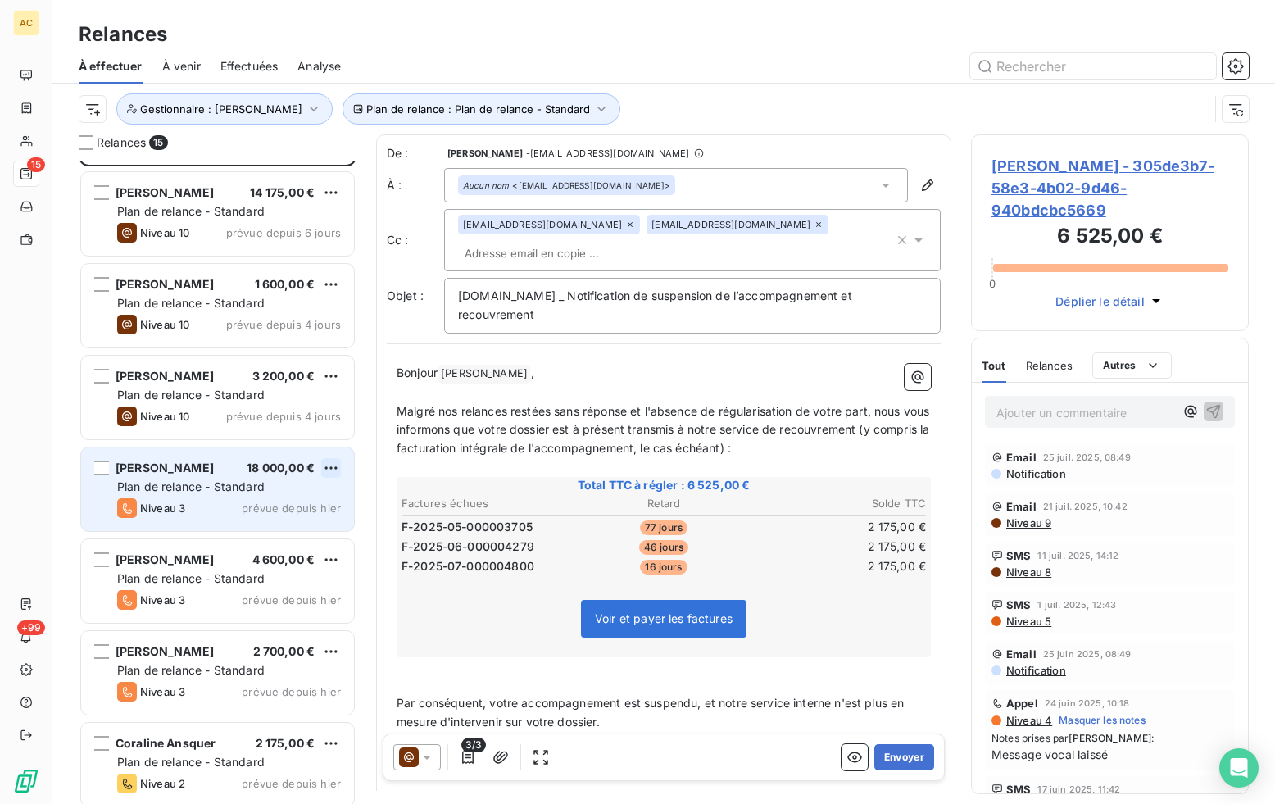
click at [336, 462] on html "AC 15 +99 Relances À effectuer À venir Effectuées Analyse Plan de relance : Pla…" at bounding box center [637, 402] width 1275 height 804
click at [311, 504] on div "Replanifier cette action" at bounding box center [260, 501] width 147 height 26
select select "7"
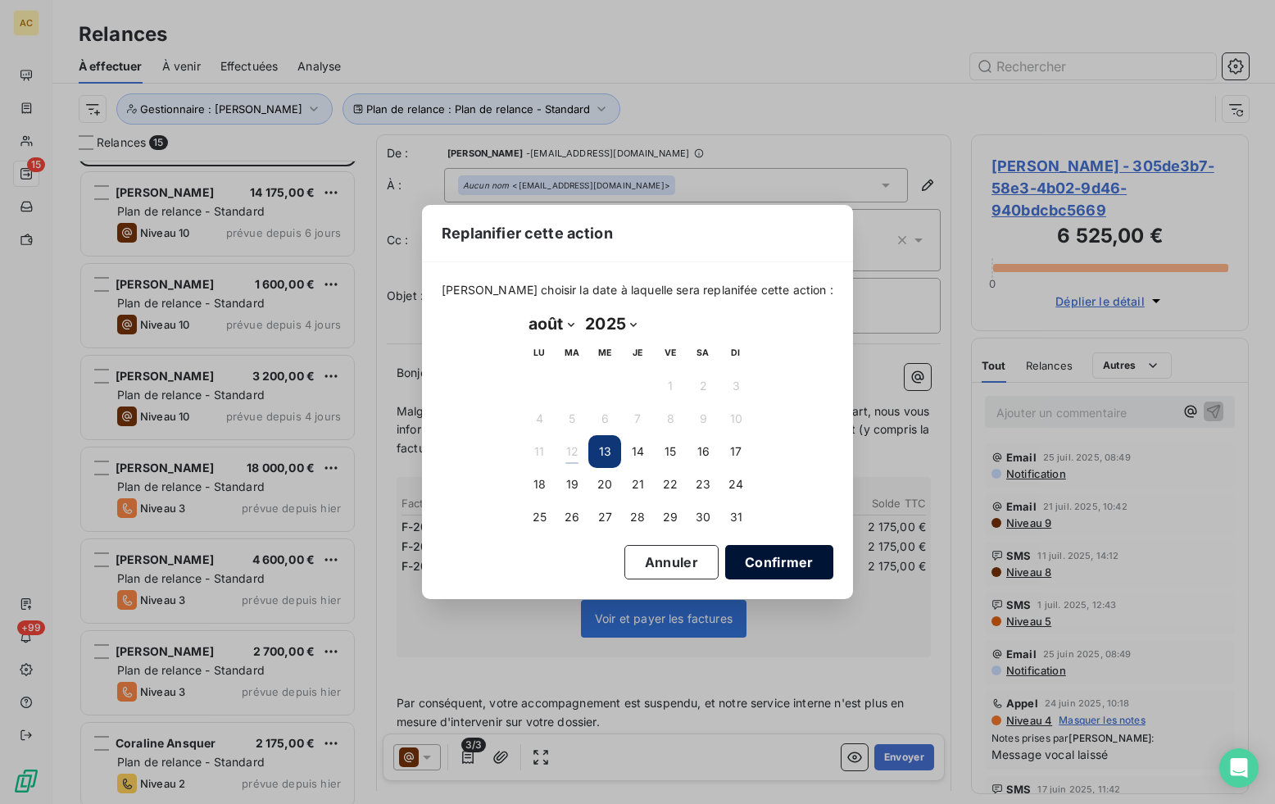
click at [736, 558] on button "Confirmer" at bounding box center [779, 562] width 108 height 34
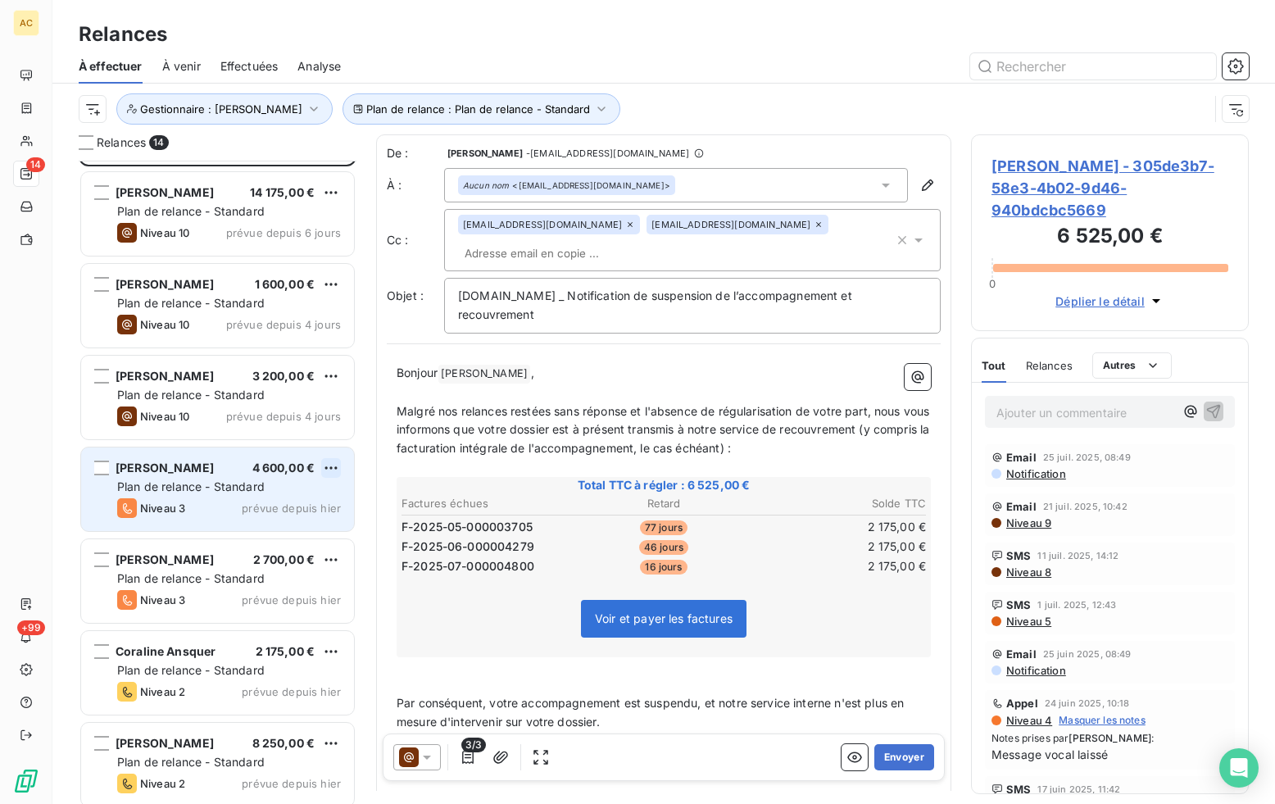
click at [338, 468] on html "AC 14 +99 Relances À effectuer À venir Effectuées Analyse Plan de relance : Pla…" at bounding box center [637, 402] width 1275 height 804
click at [300, 504] on div "Replanifier cette action" at bounding box center [260, 501] width 147 height 26
select select "7"
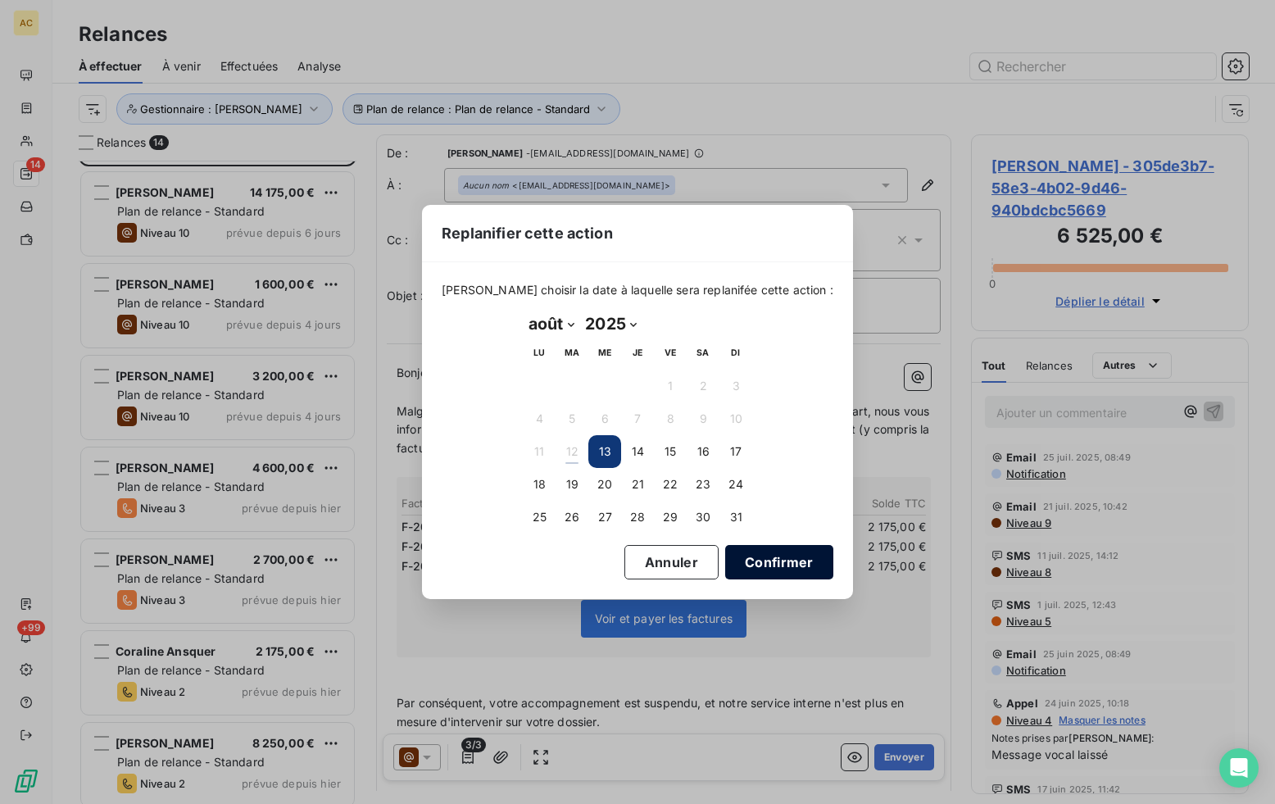
click at [730, 557] on button "Confirmer" at bounding box center [779, 562] width 108 height 34
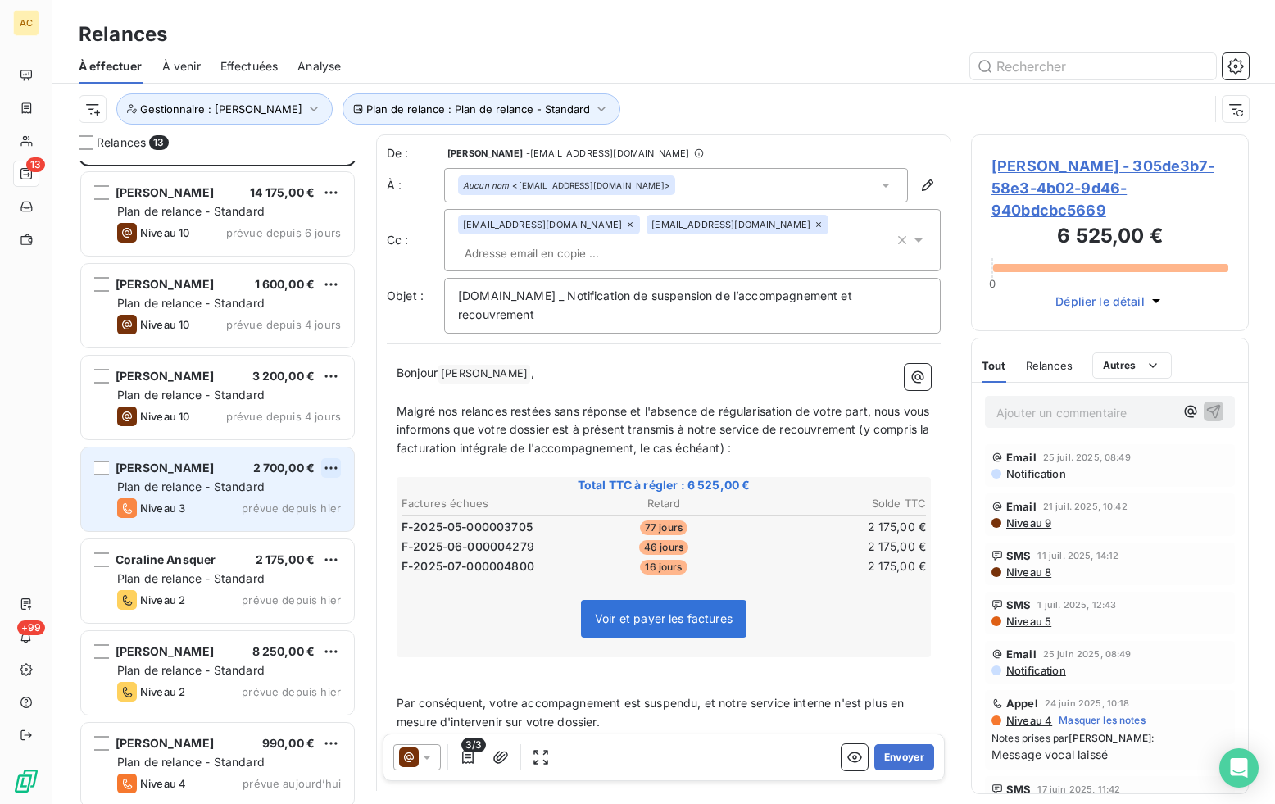
click at [334, 466] on html "AC 13 +99 Relances À effectuer À venir Effectuées Analyse Plan de relance : Pla…" at bounding box center [637, 402] width 1275 height 804
click at [219, 501] on div "Replanifier cette action" at bounding box center [260, 501] width 147 height 26
select select "7"
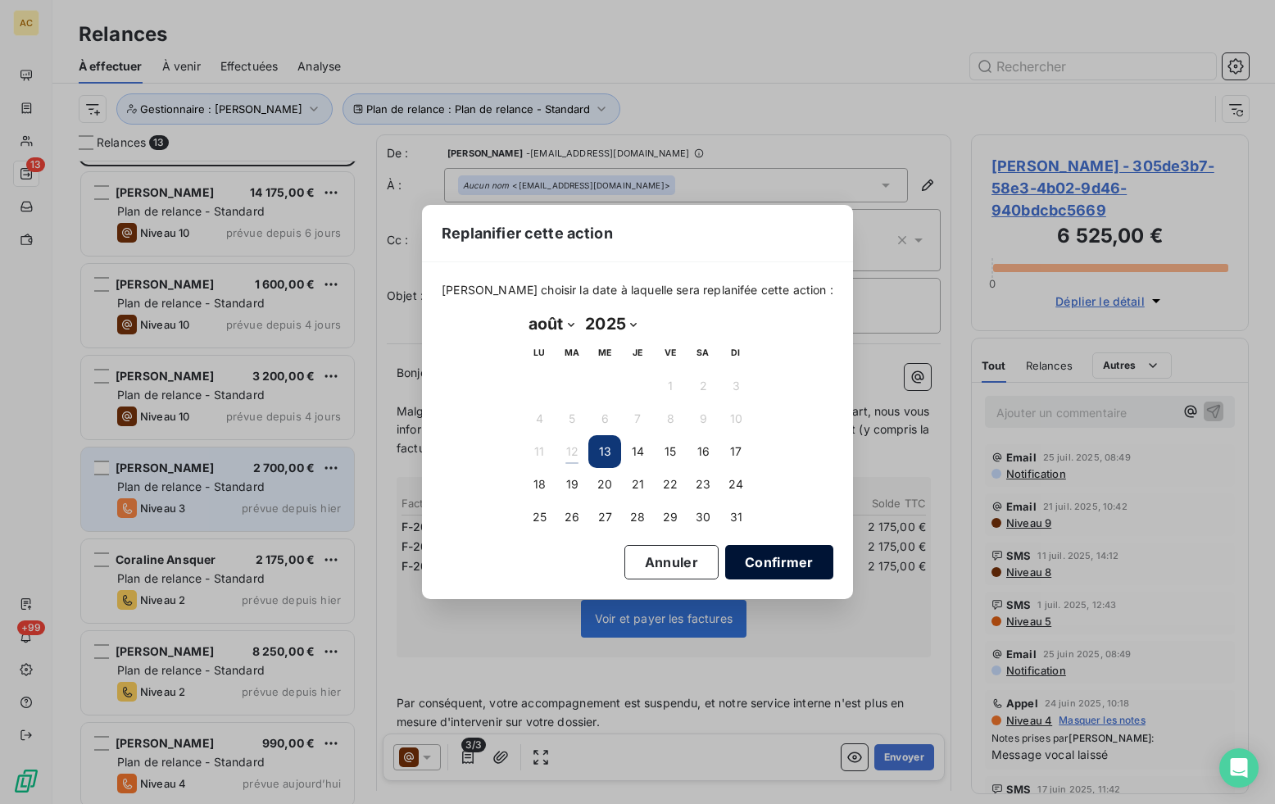
click at [728, 557] on button "Confirmer" at bounding box center [779, 562] width 108 height 34
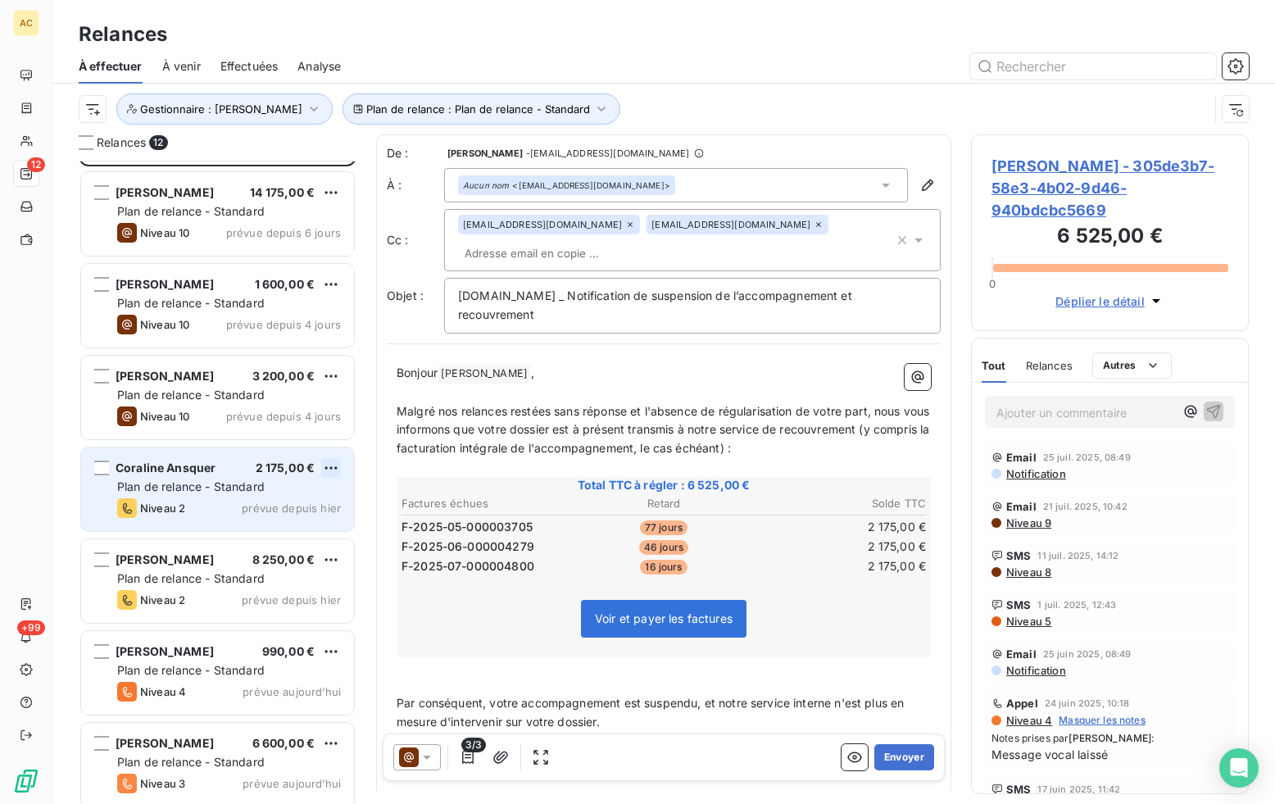
click at [336, 463] on html "AC 12 +99 Relances À effectuer À venir Effectuées Analyse Plan de relance : Pla…" at bounding box center [637, 402] width 1275 height 804
click at [219, 499] on div "Replanifier cette action" at bounding box center [260, 501] width 147 height 26
select select "7"
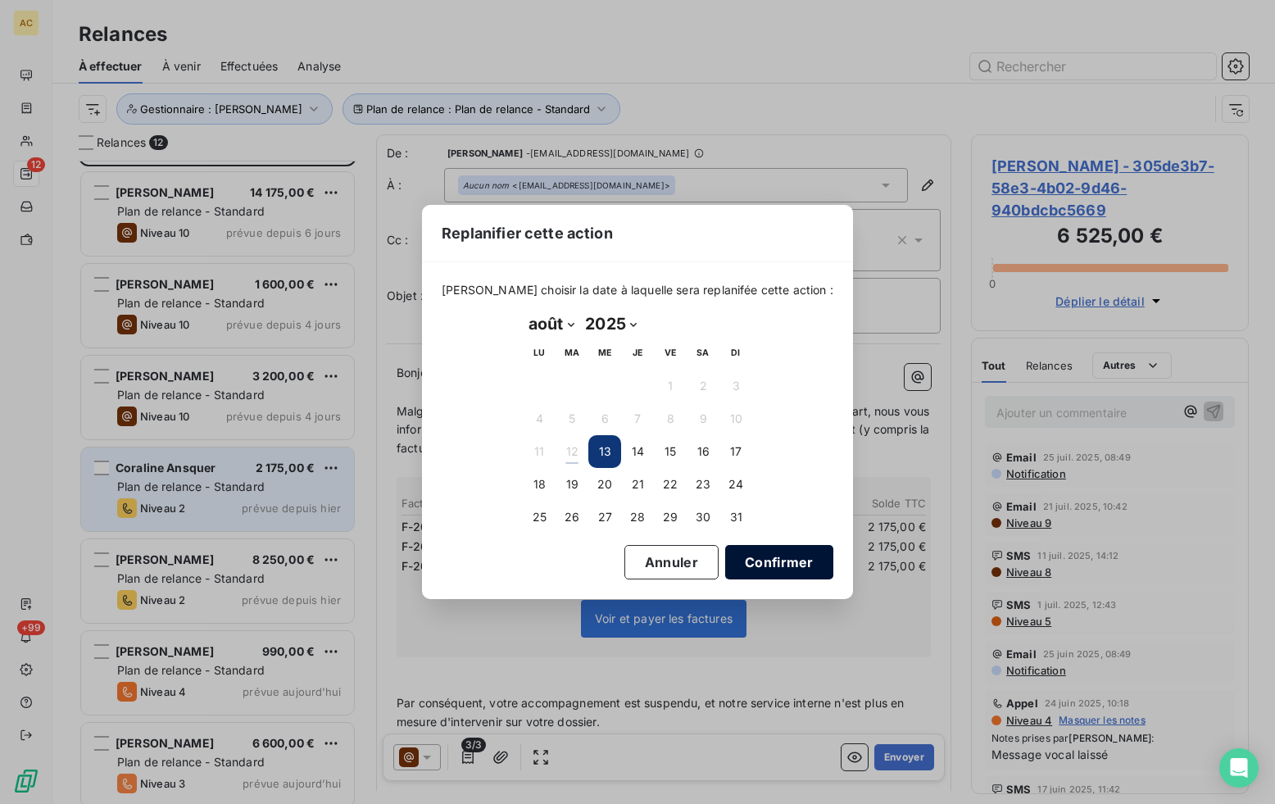
click at [728, 557] on button "Confirmer" at bounding box center [779, 562] width 108 height 34
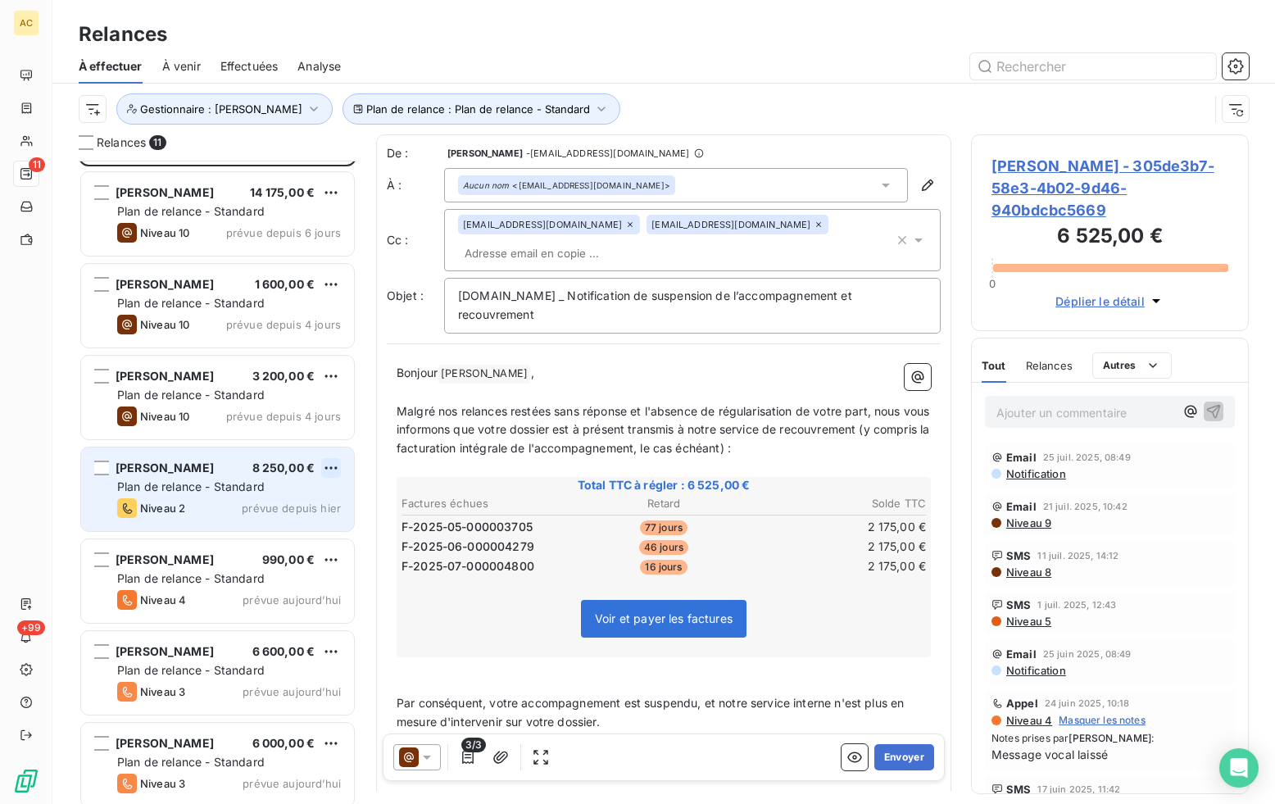
click at [333, 470] on html "AC 11 +99 Relances À effectuer À venir Effectuées Analyse Plan de relance : Pla…" at bounding box center [637, 402] width 1275 height 804
click at [306, 497] on div "Replanifier cette action" at bounding box center [260, 501] width 147 height 26
select select "7"
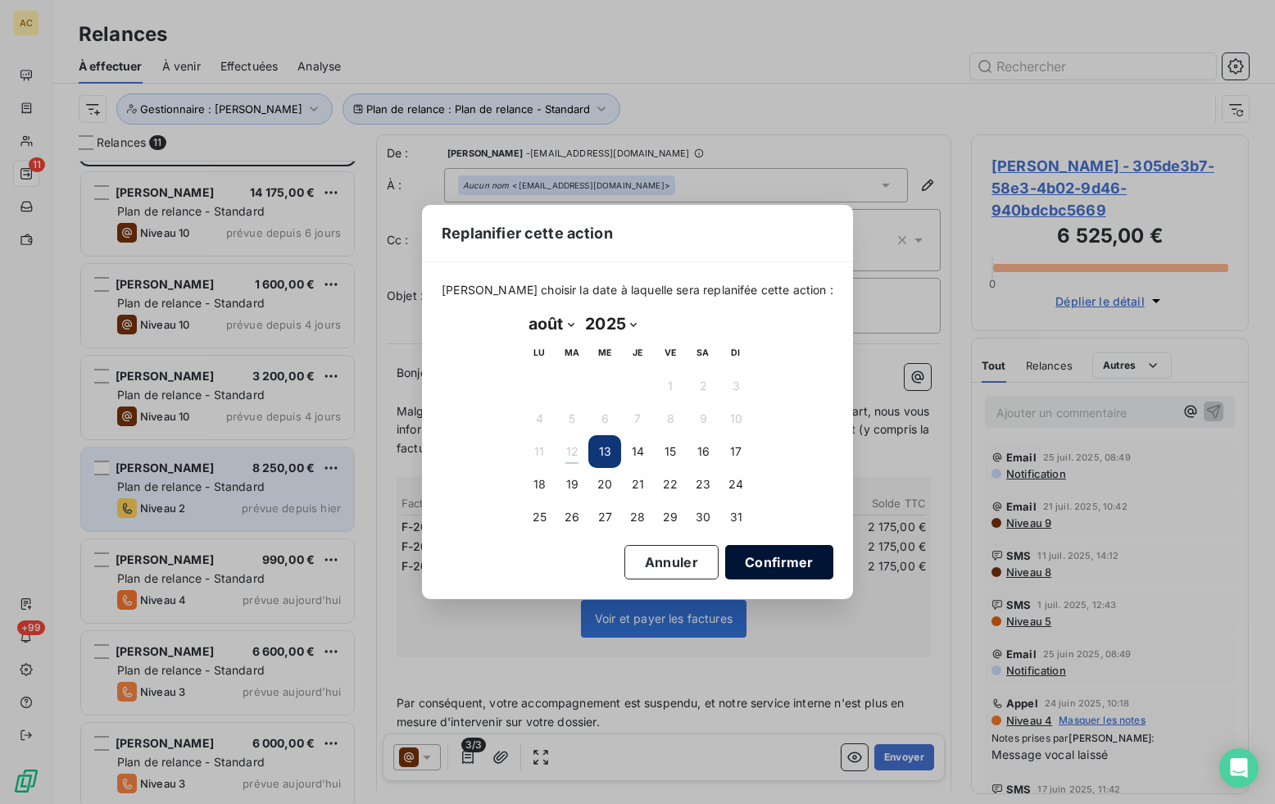
click at [728, 560] on button "Confirmer" at bounding box center [779, 562] width 108 height 34
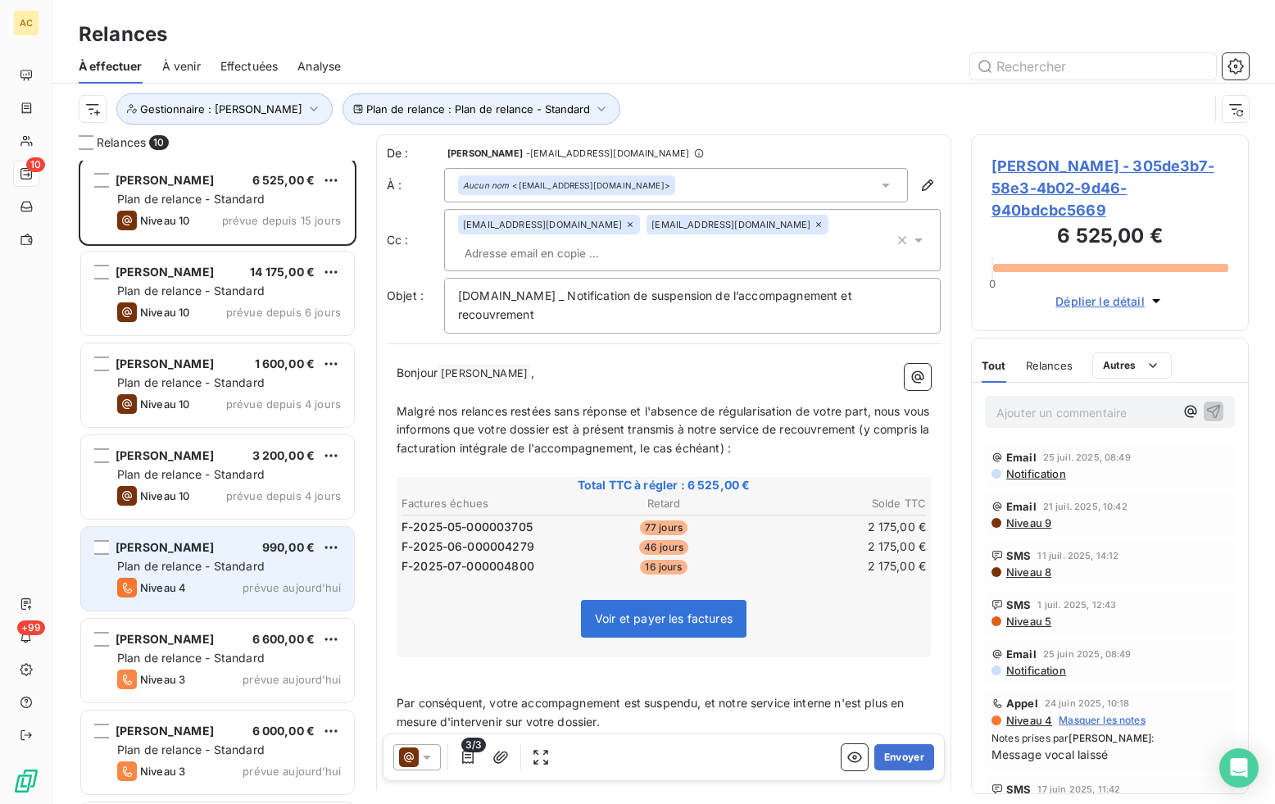
scroll to position [0, 0]
